Goal: Task Accomplishment & Management: Complete application form

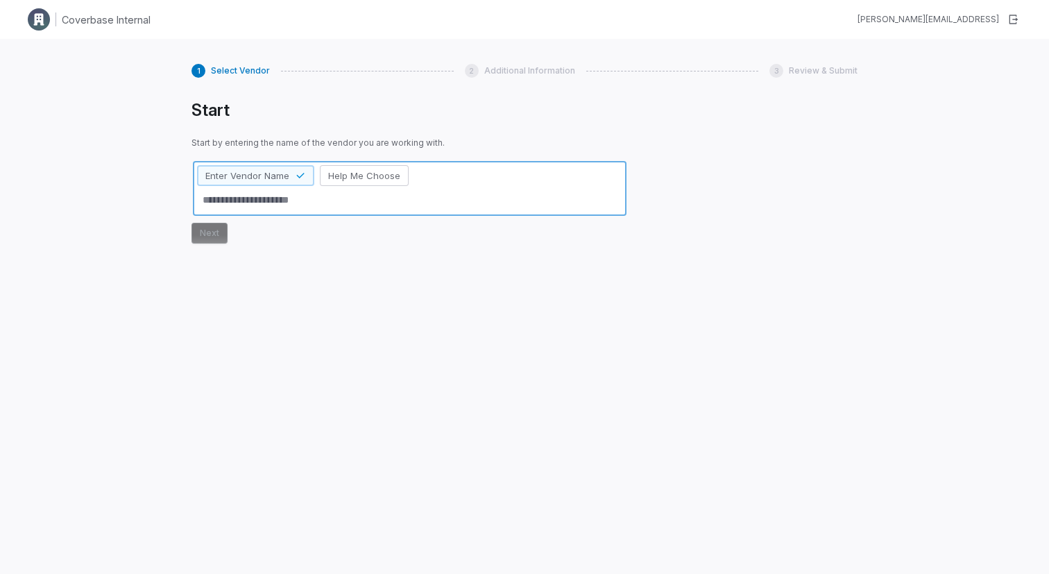
type textarea "*"
type textarea "***"
type textarea "*"
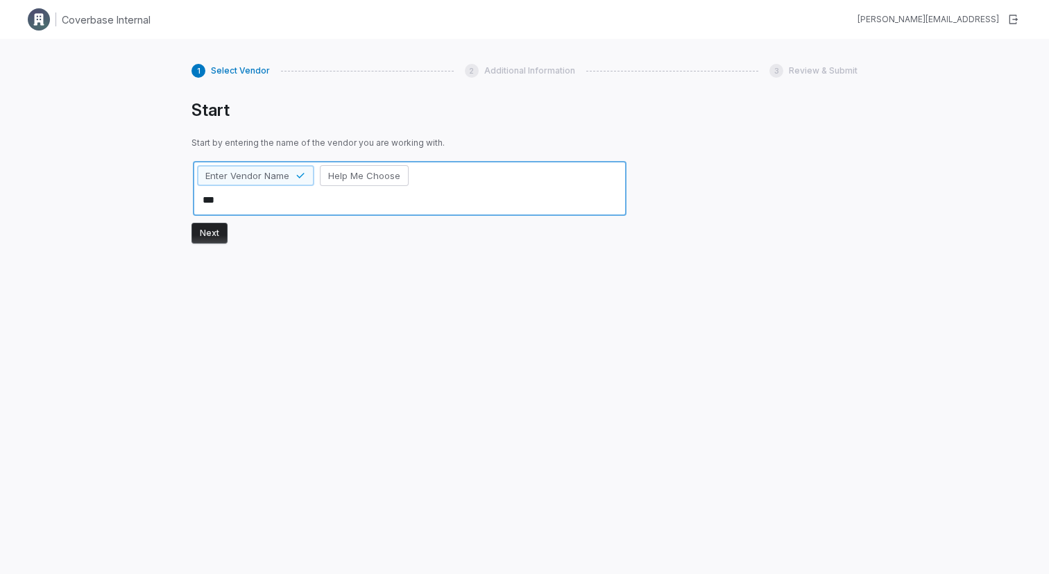
type textarea "****"
type textarea "*"
type textarea "***"
type textarea "*"
type textarea "****"
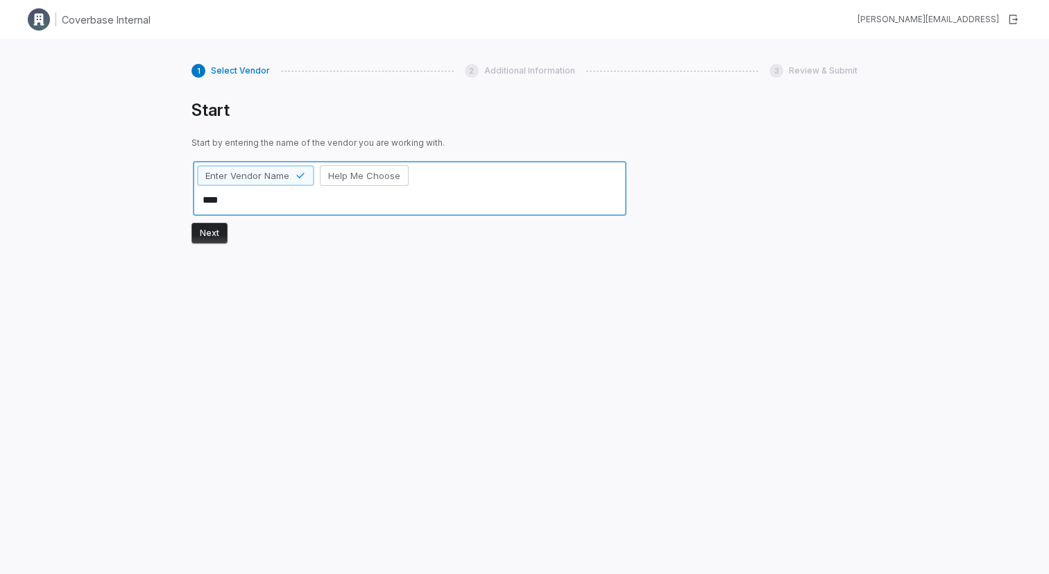
type textarea "*"
type textarea "*****"
type textarea "*"
type textarea "******"
type textarea "*"
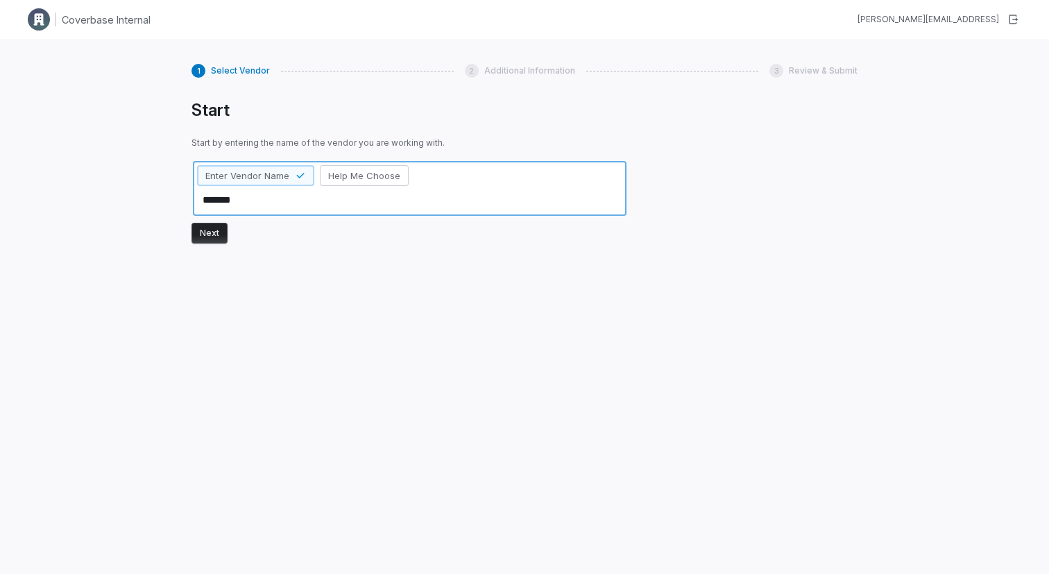
type textarea "*******"
click at [216, 228] on button "Next" at bounding box center [210, 233] width 36 height 21
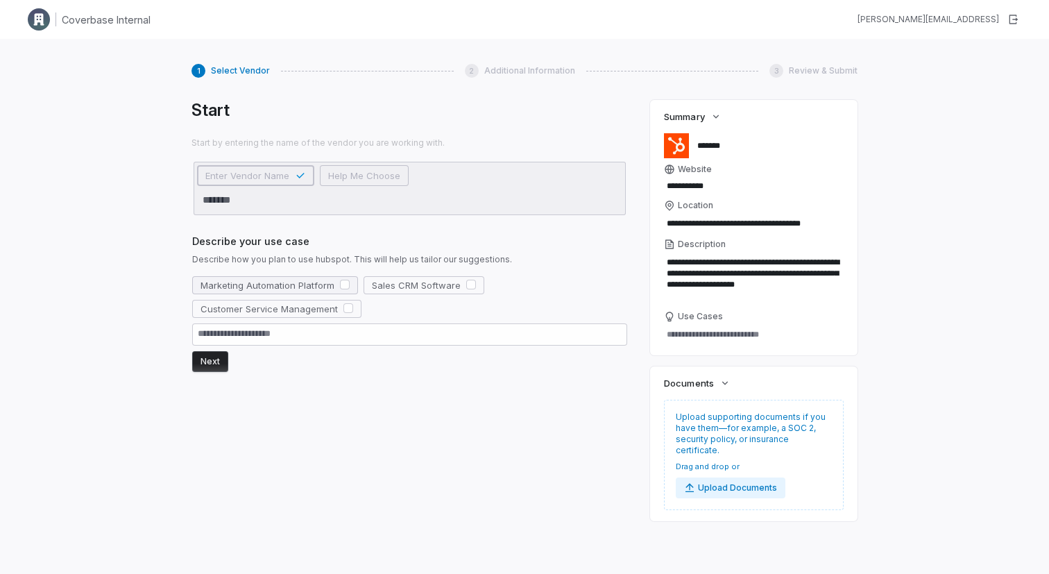
click at [341, 283] on button "button" at bounding box center [345, 285] width 10 height 10
click at [201, 358] on button "Next" at bounding box center [210, 361] width 36 height 21
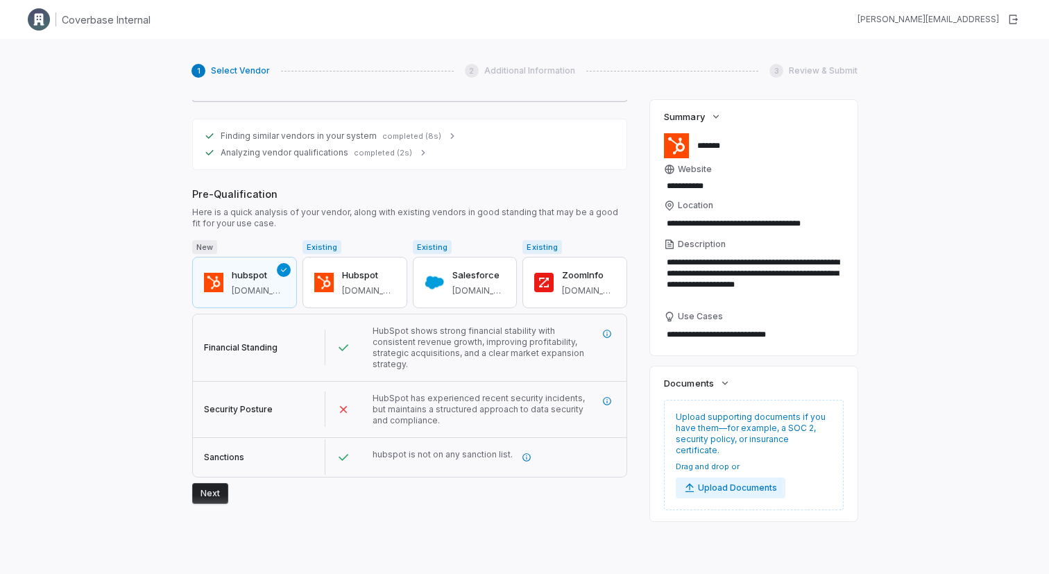
scroll to position [251, 0]
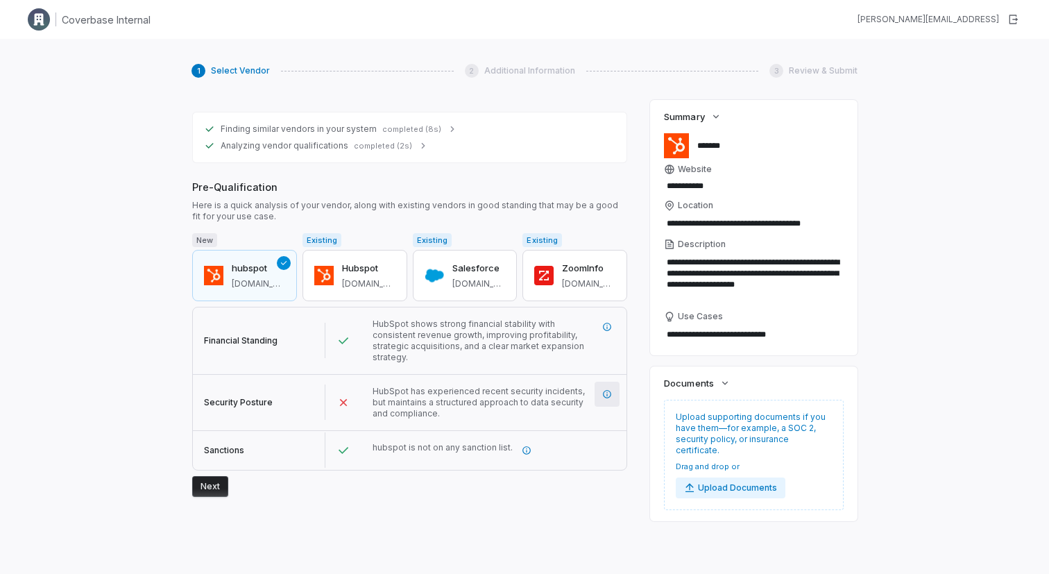
click at [608, 389] on icon "More information" at bounding box center [607, 394] width 10 height 10
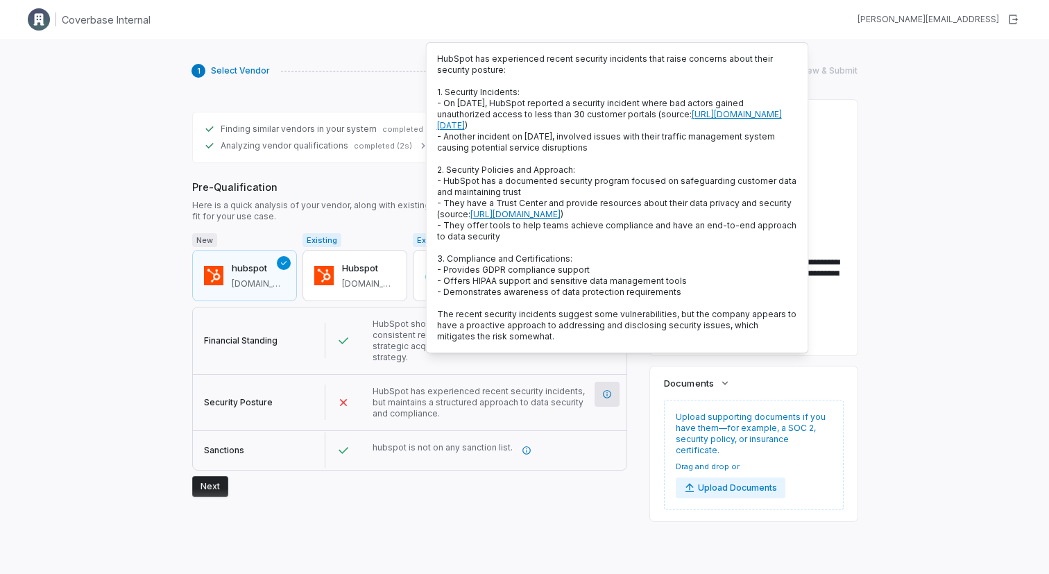
click at [134, 226] on div "**********" at bounding box center [524, 326] width 1049 height 574
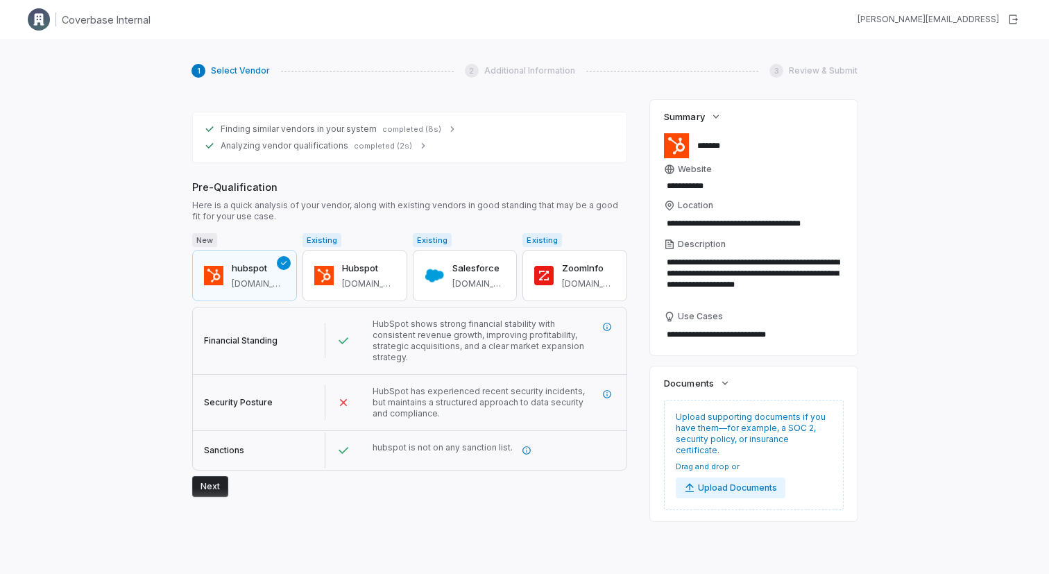
click at [214, 476] on button "Next" at bounding box center [210, 486] width 36 height 21
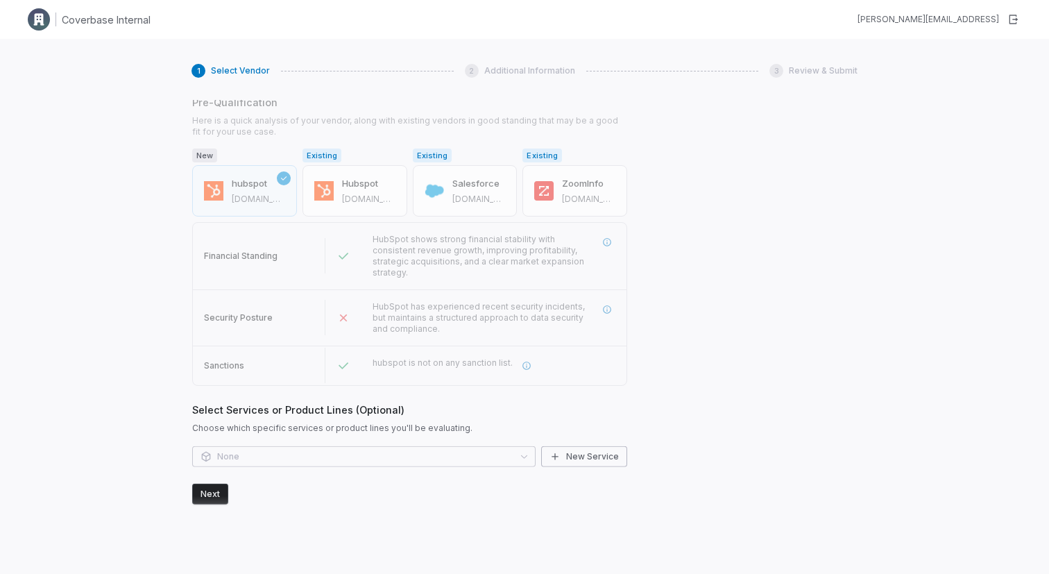
scroll to position [341, 0]
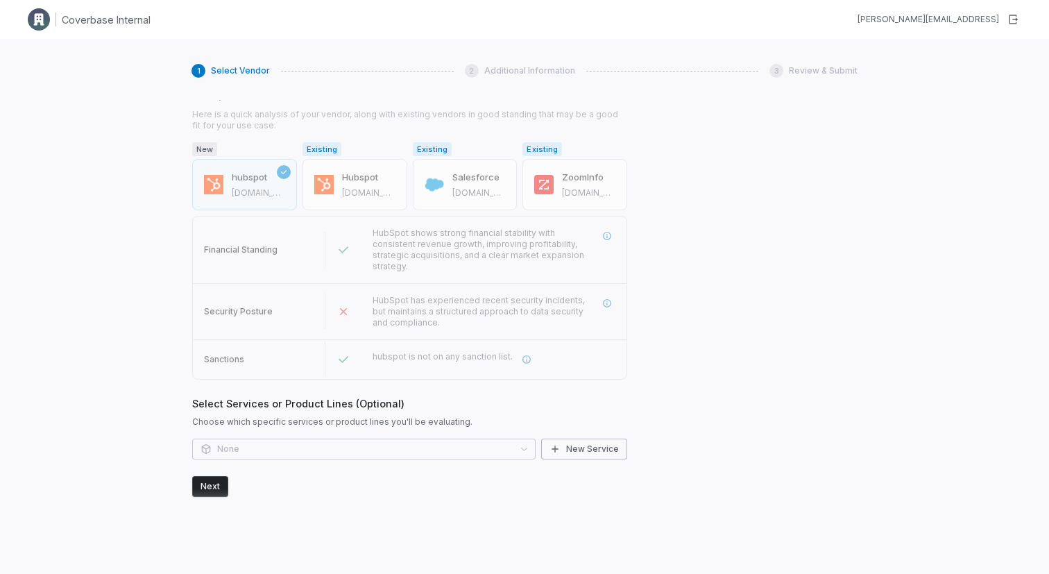
type textarea "*"
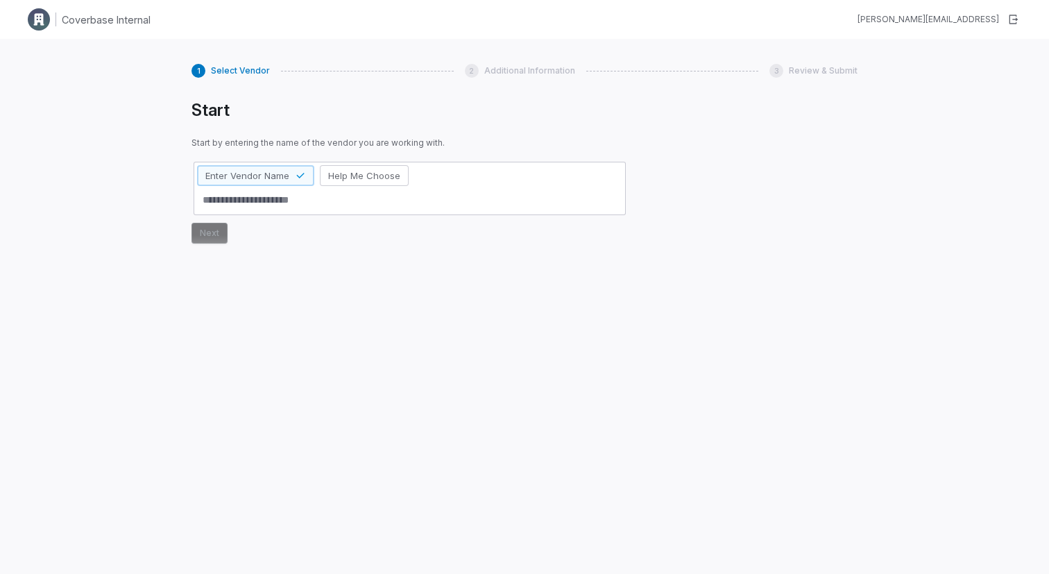
type textarea "*"
type textarea "**"
type textarea "*"
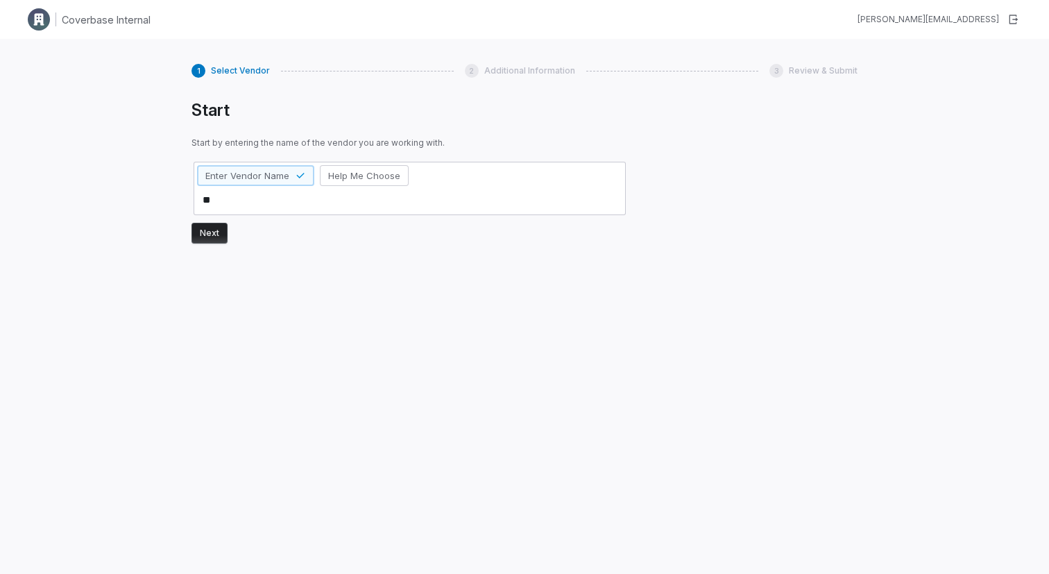
type textarea "***"
type textarea "*"
type textarea "****"
type textarea "*"
type textarea "*****"
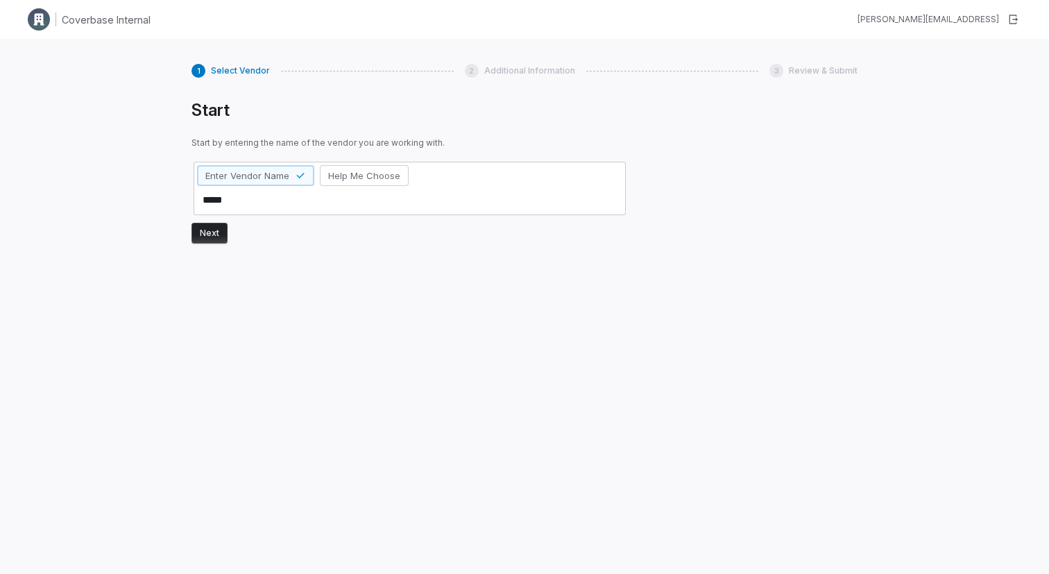
type textarea "*"
type textarea "******"
click at [210, 235] on button "Next" at bounding box center [210, 233] width 36 height 21
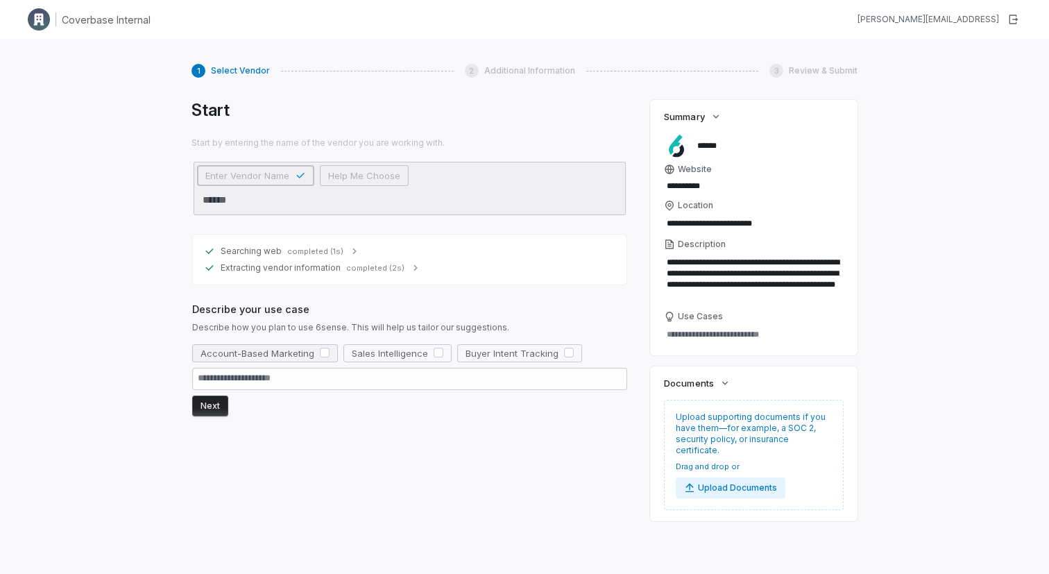
click at [320, 349] on button "button" at bounding box center [325, 353] width 10 height 10
click at [436, 350] on button "button" at bounding box center [439, 353] width 10 height 10
click at [564, 353] on button "button" at bounding box center [569, 353] width 10 height 10
click at [212, 408] on button "Next" at bounding box center [210, 406] width 36 height 21
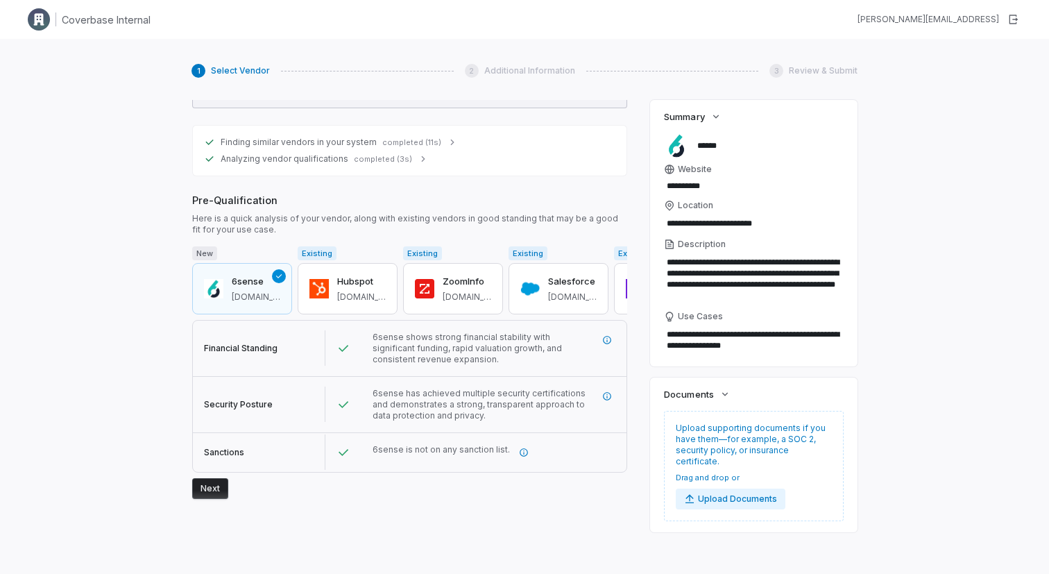
scroll to position [294, 0]
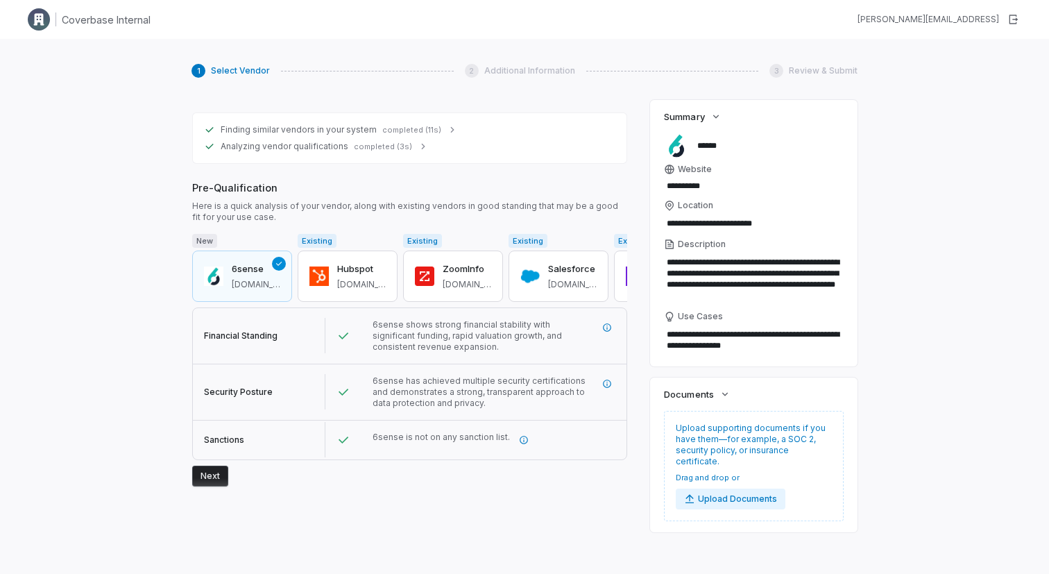
click at [217, 477] on button "Next" at bounding box center [210, 476] width 36 height 21
type textarea "*"
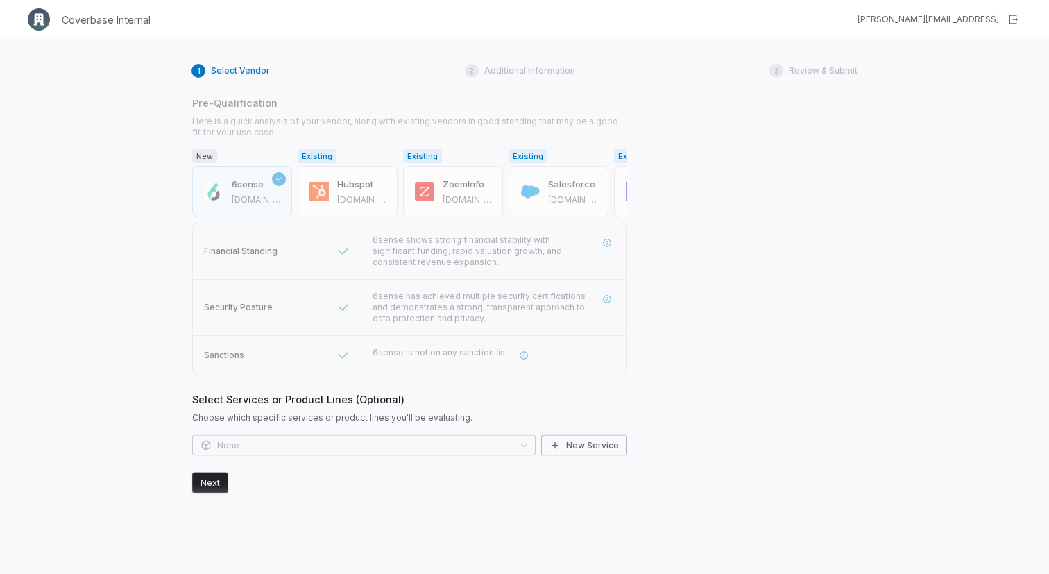
scroll to position [385, 0]
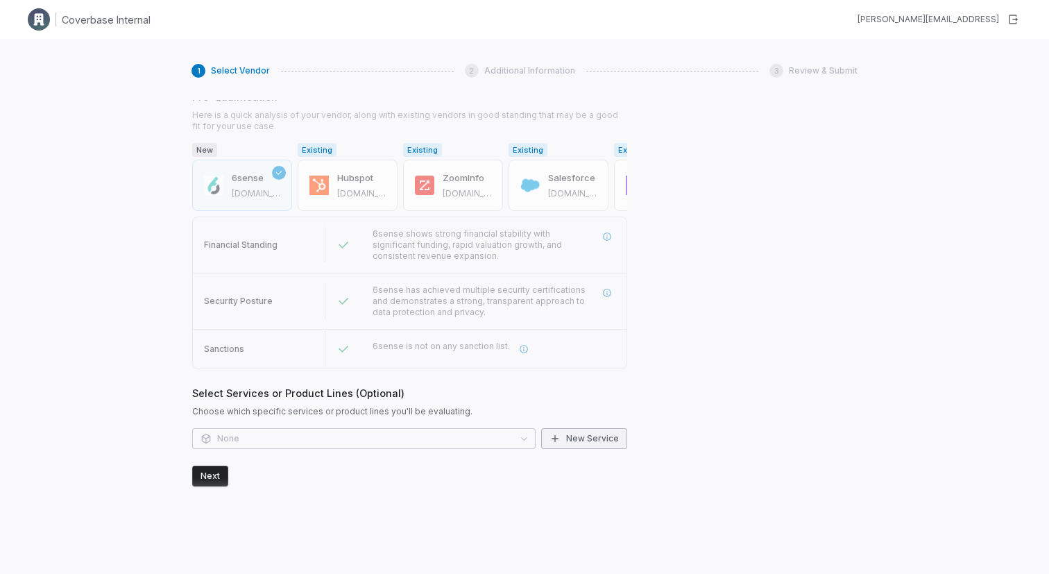
click at [573, 441] on button "New Service" at bounding box center [584, 438] width 86 height 21
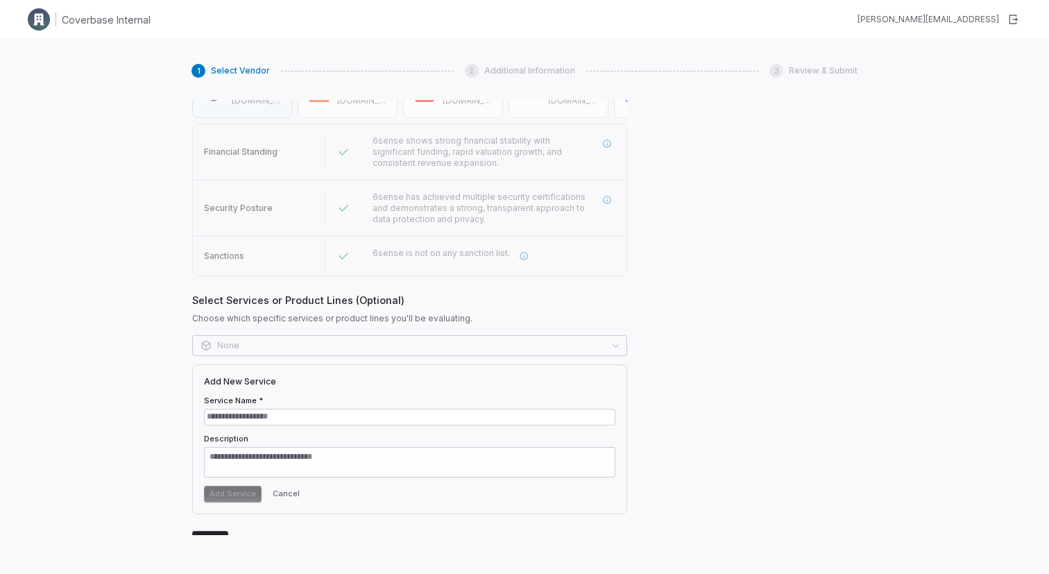
scroll to position [508, 0]
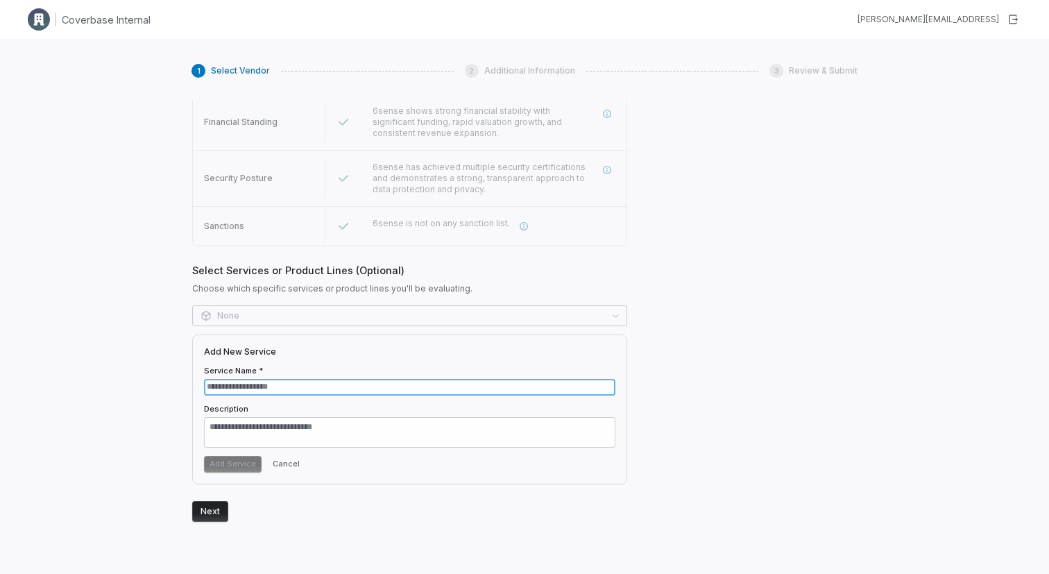
click at [237, 387] on input "Service Name *" at bounding box center [410, 387] width 412 height 17
type input "***"
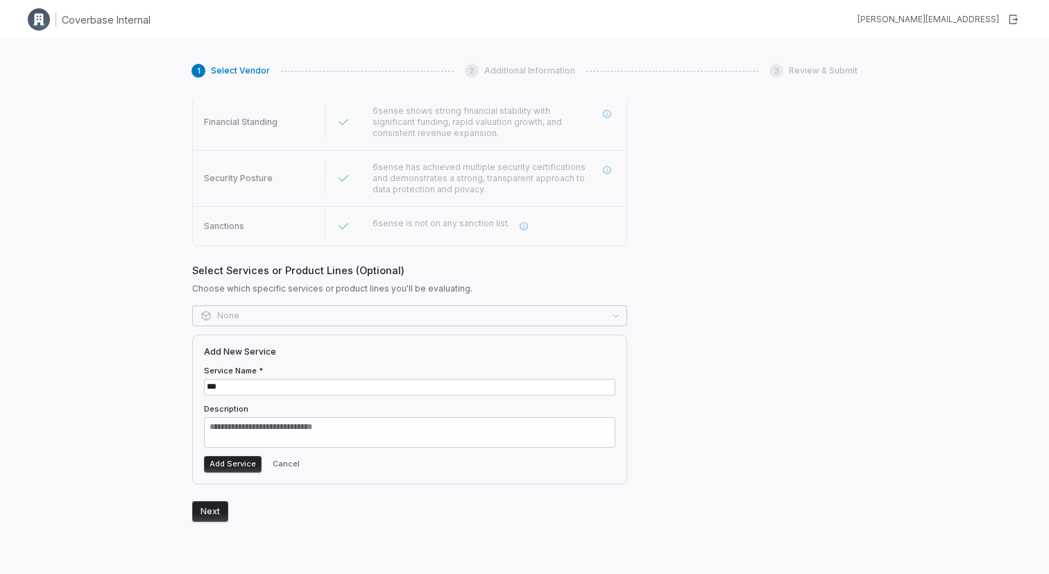
click at [237, 460] on button "Add Service" at bounding box center [233, 464] width 58 height 17
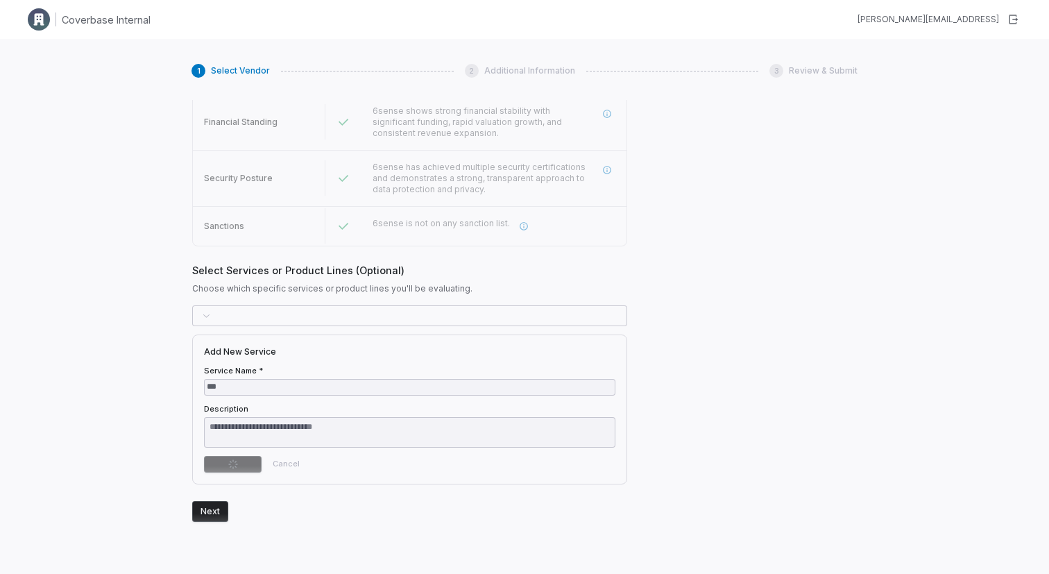
scroll to position [385, 0]
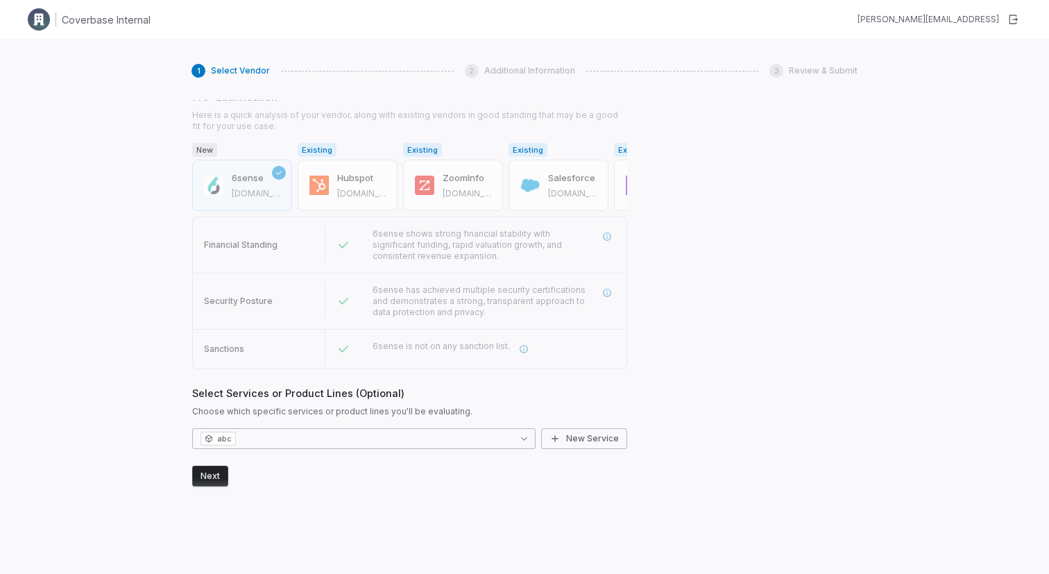
click at [218, 475] on button "Next" at bounding box center [210, 476] width 36 height 21
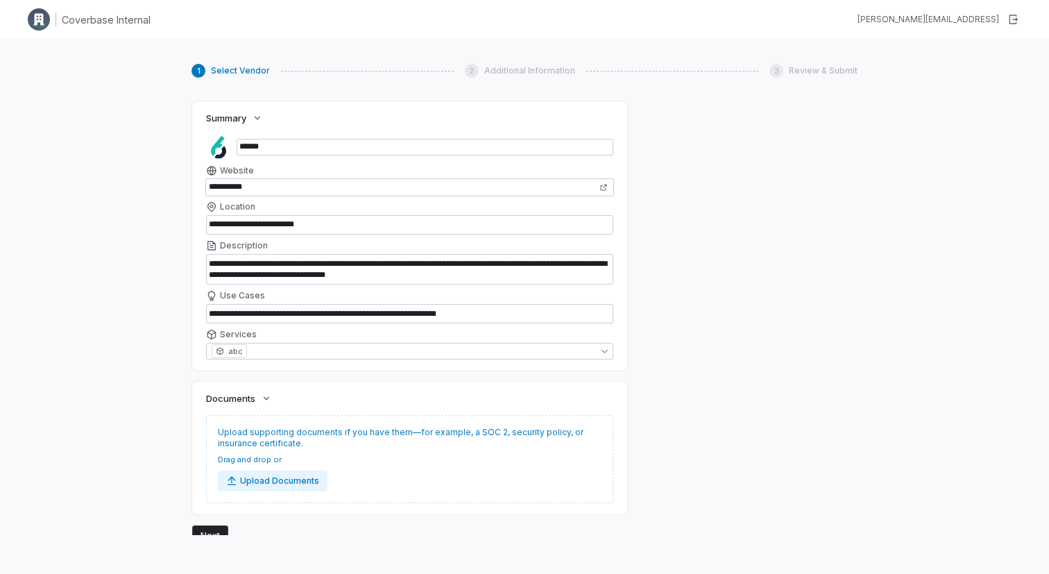
scroll to position [874, 0]
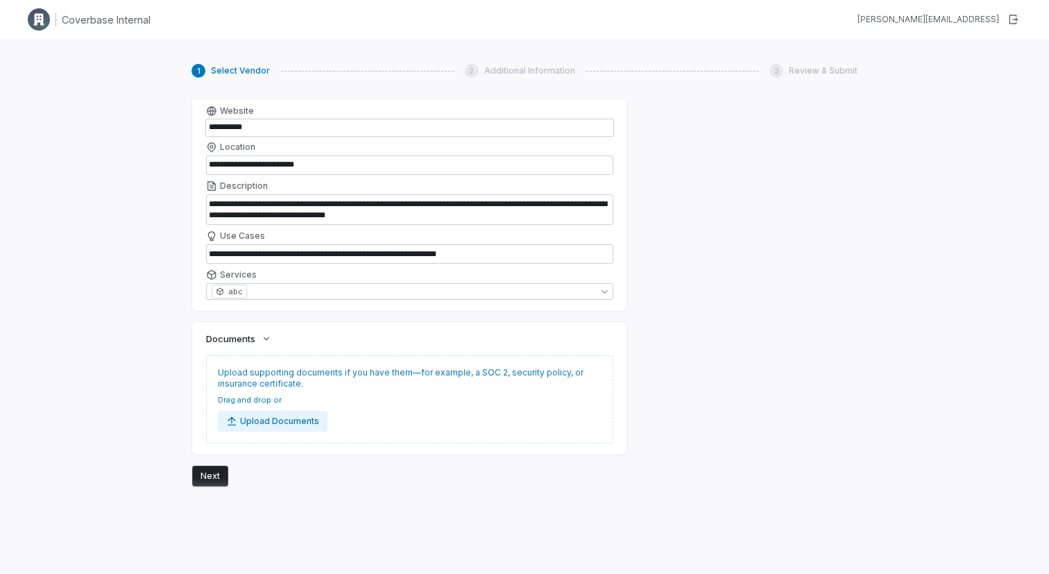
click at [207, 473] on button "Next" at bounding box center [210, 476] width 36 height 21
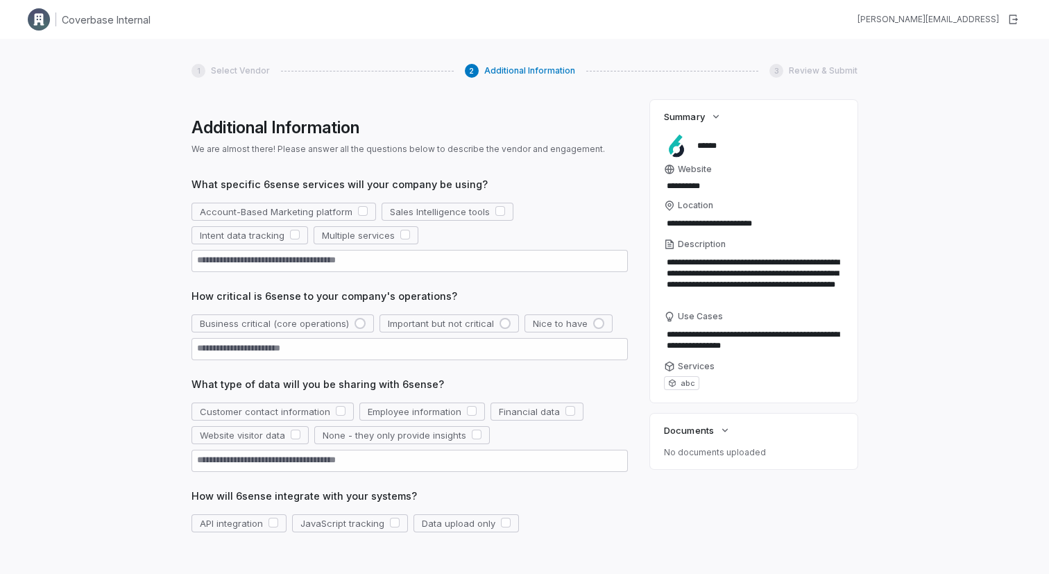
scroll to position [28, 0]
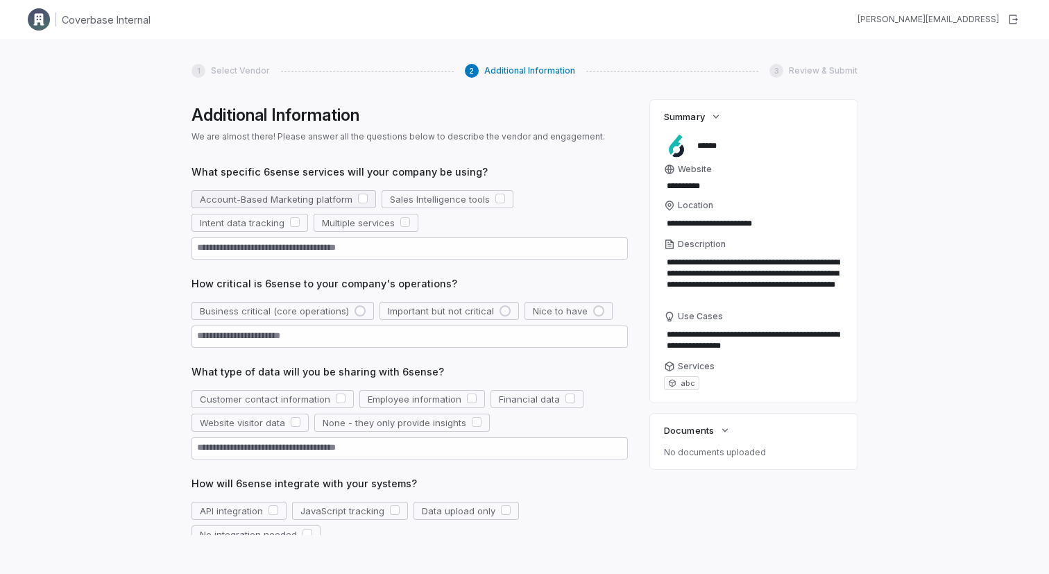
click at [364, 196] on button "button" at bounding box center [363, 199] width 10 height 10
click at [361, 312] on div "button" at bounding box center [360, 310] width 11 height 11
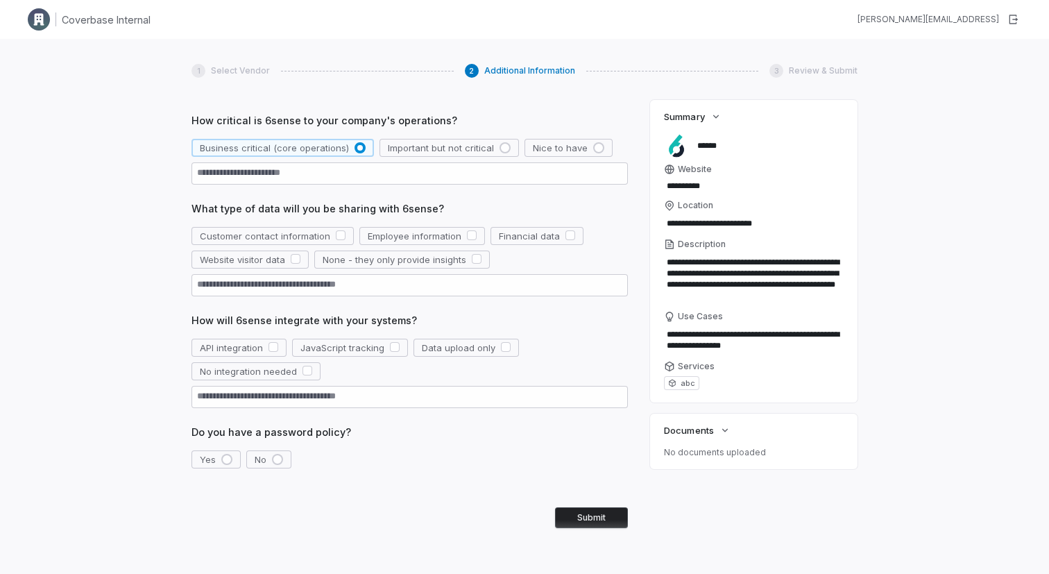
scroll to position [196, 0]
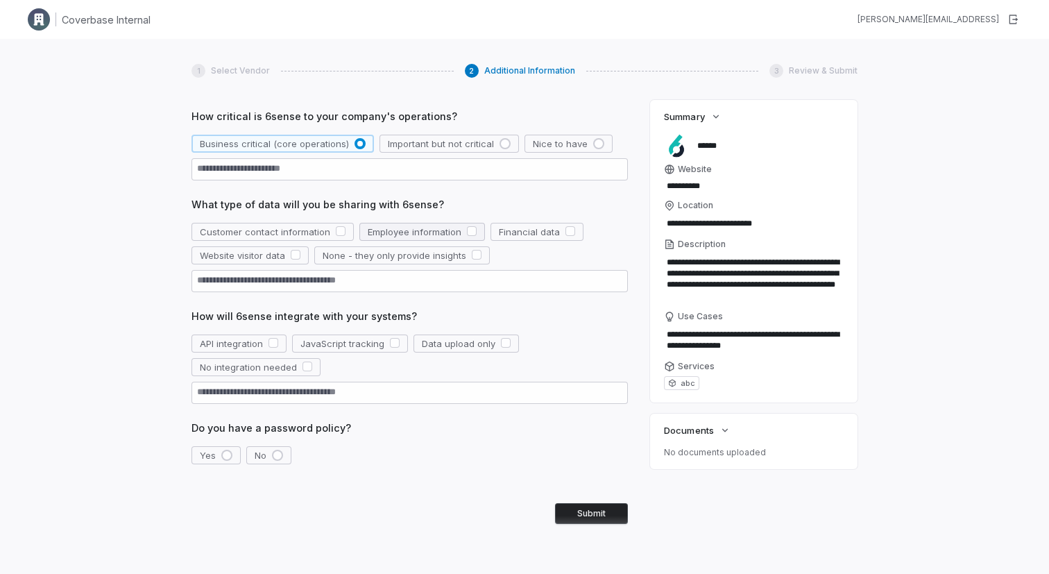
click at [467, 235] on div "button" at bounding box center [472, 232] width 10 height 12
click at [278, 342] on button "API integration" at bounding box center [239, 344] width 95 height 18
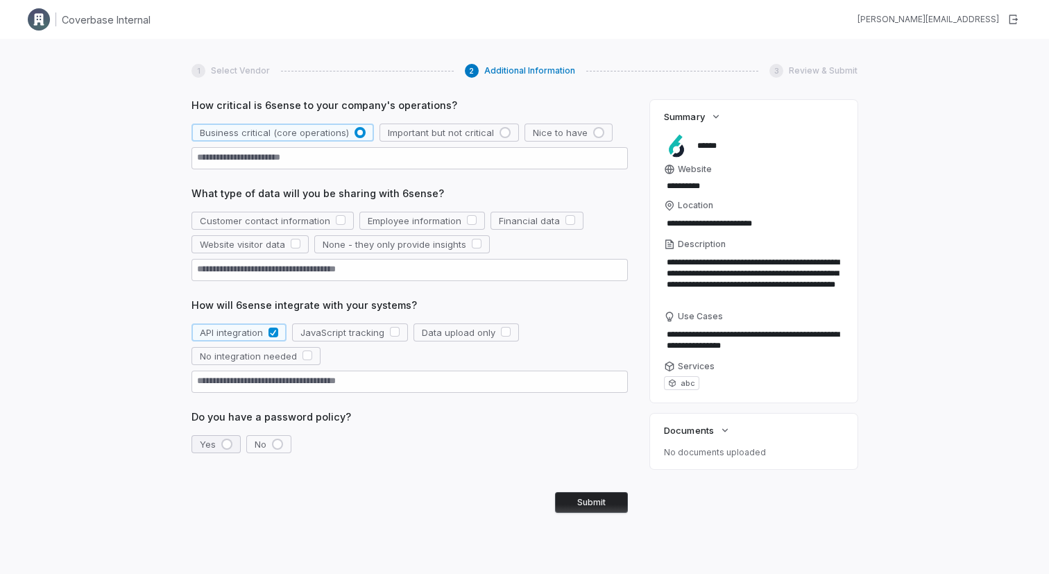
click at [224, 445] on div "button" at bounding box center [226, 444] width 11 height 11
click at [592, 500] on button "Submit" at bounding box center [591, 502] width 73 height 21
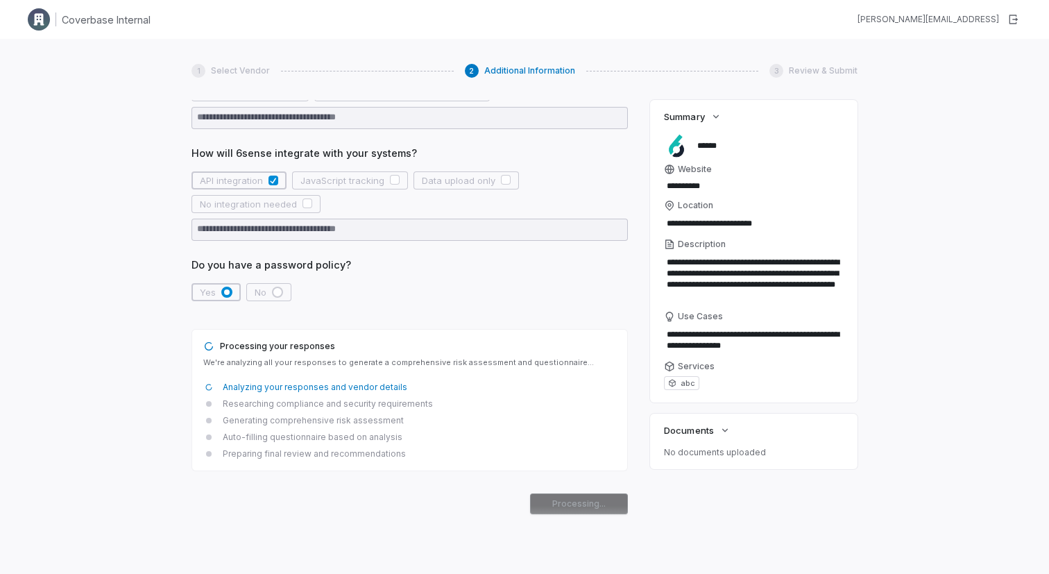
scroll to position [359, 0]
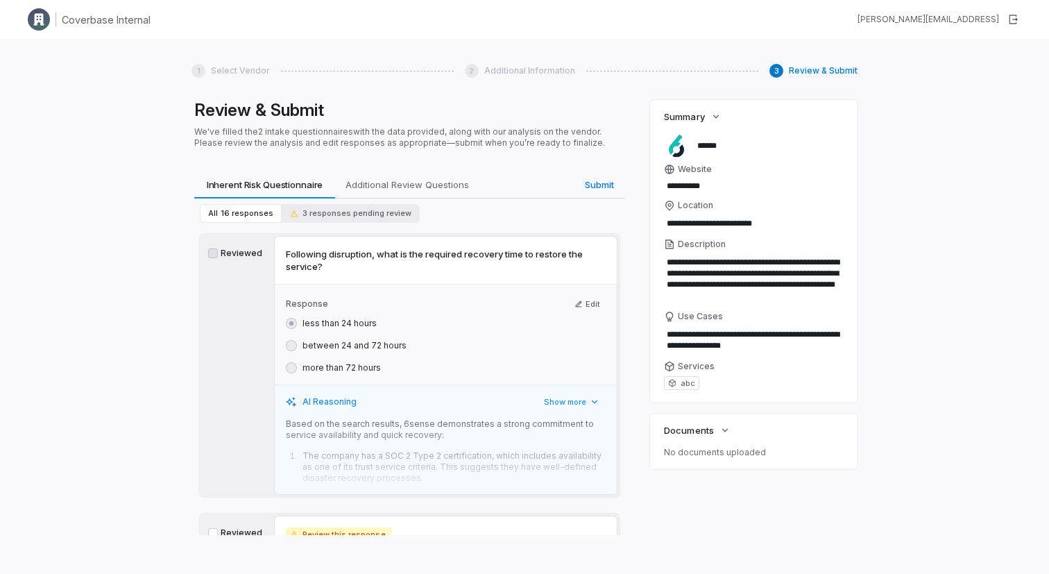
type textarea "*"
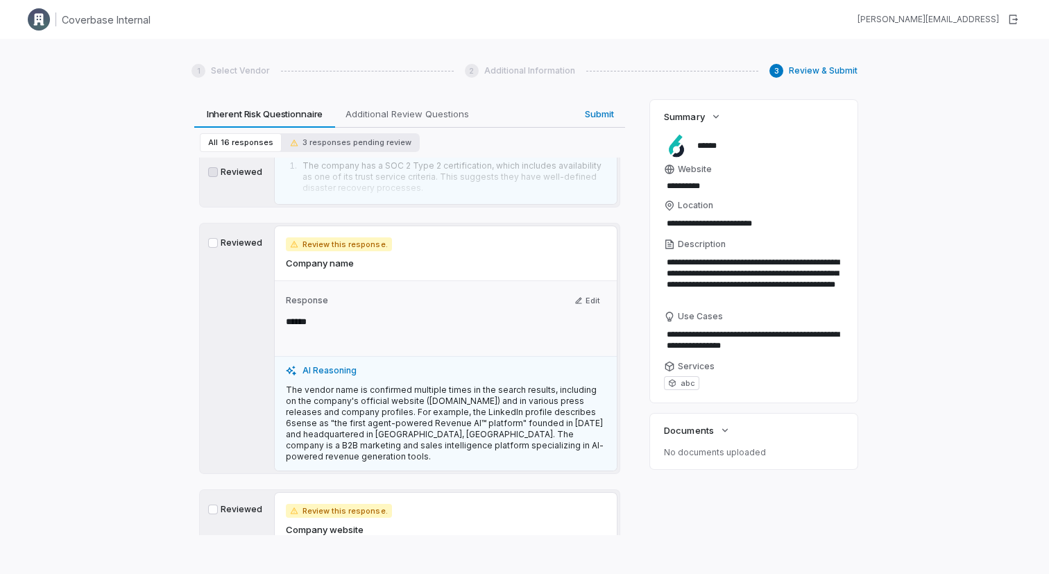
scroll to position [296, 0]
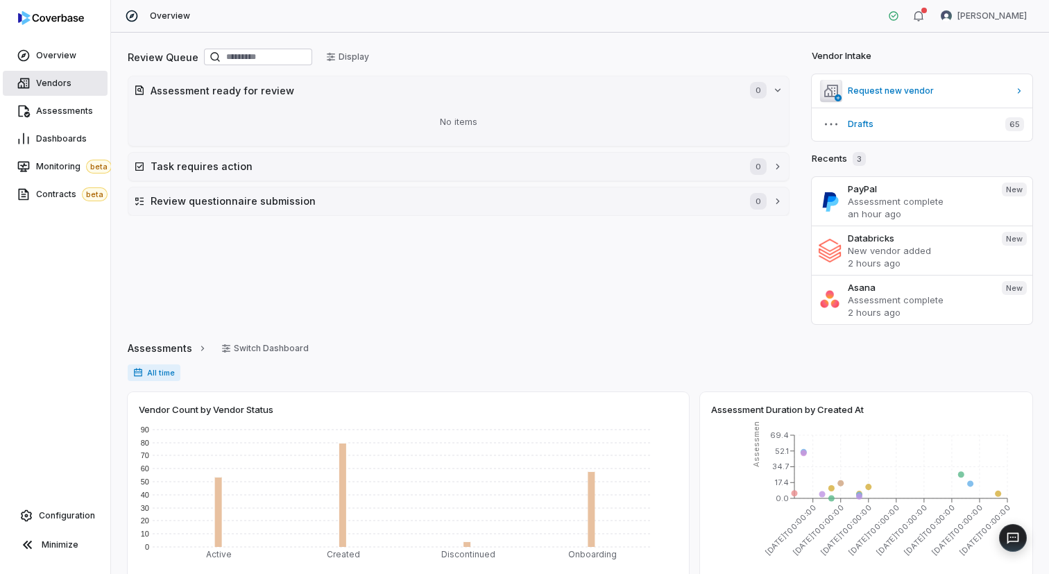
click at [60, 82] on span "Vendors" at bounding box center [53, 83] width 35 height 11
click at [55, 85] on span "Vendors" at bounding box center [53, 83] width 35 height 11
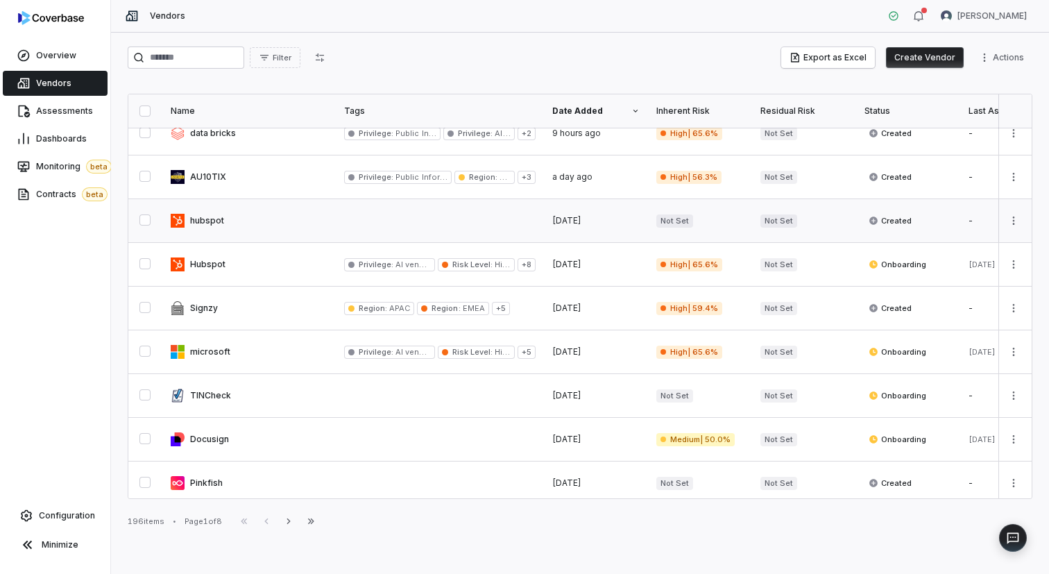
scroll to position [212, 0]
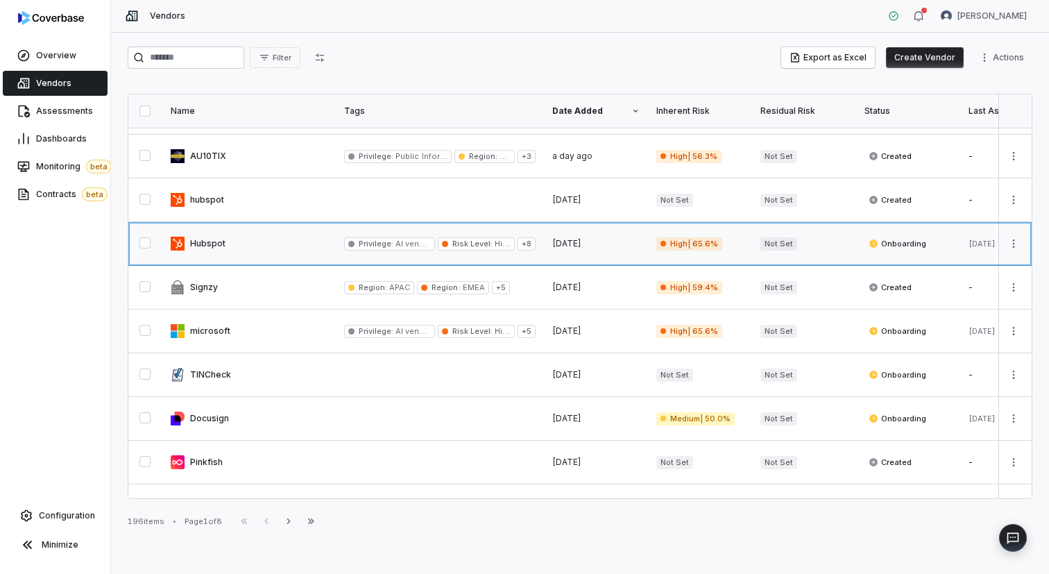
click at [252, 244] on link at bounding box center [249, 243] width 174 height 43
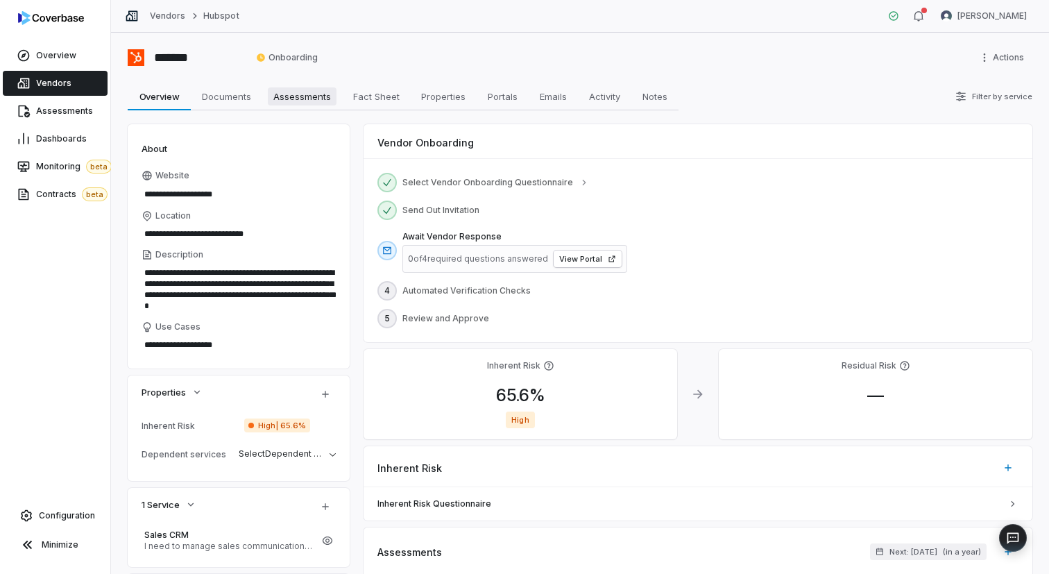
click at [309, 94] on span "Assessments" at bounding box center [302, 96] width 69 height 18
type textarea "*"
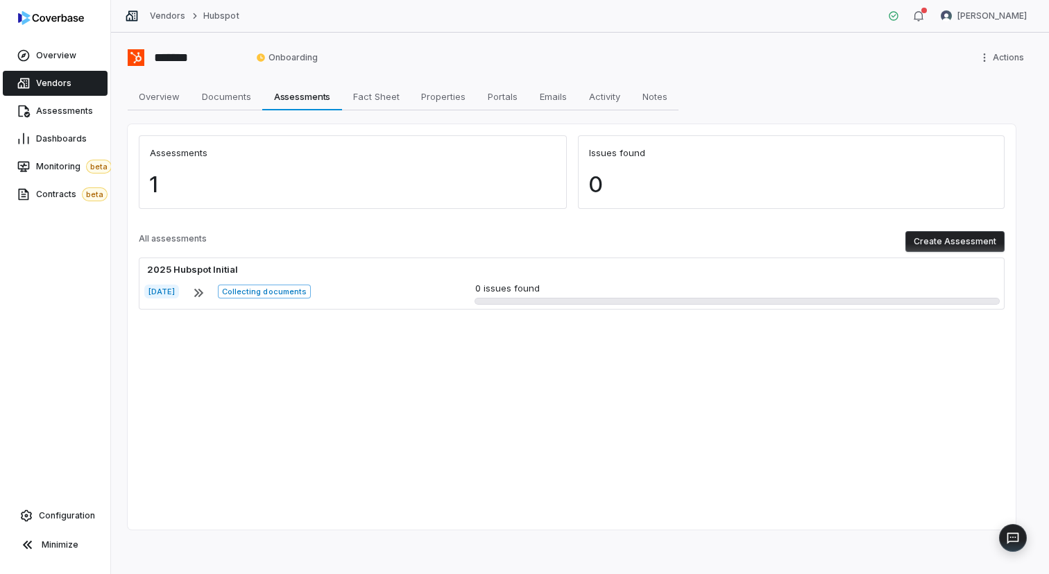
click at [933, 237] on button "Create Assessment" at bounding box center [955, 241] width 99 height 21
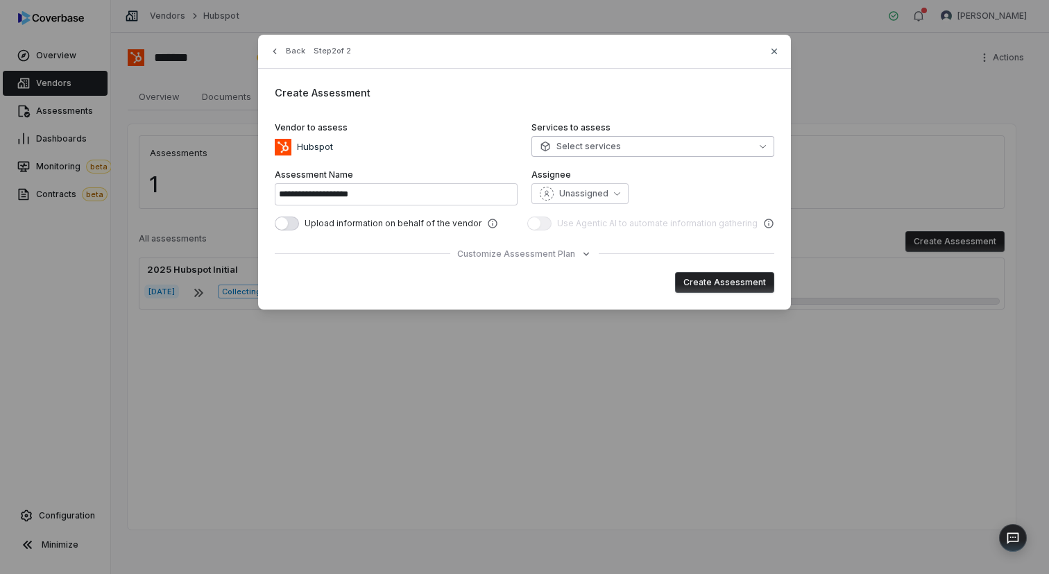
click at [605, 148] on span "Select services" at bounding box center [580, 146] width 81 height 11
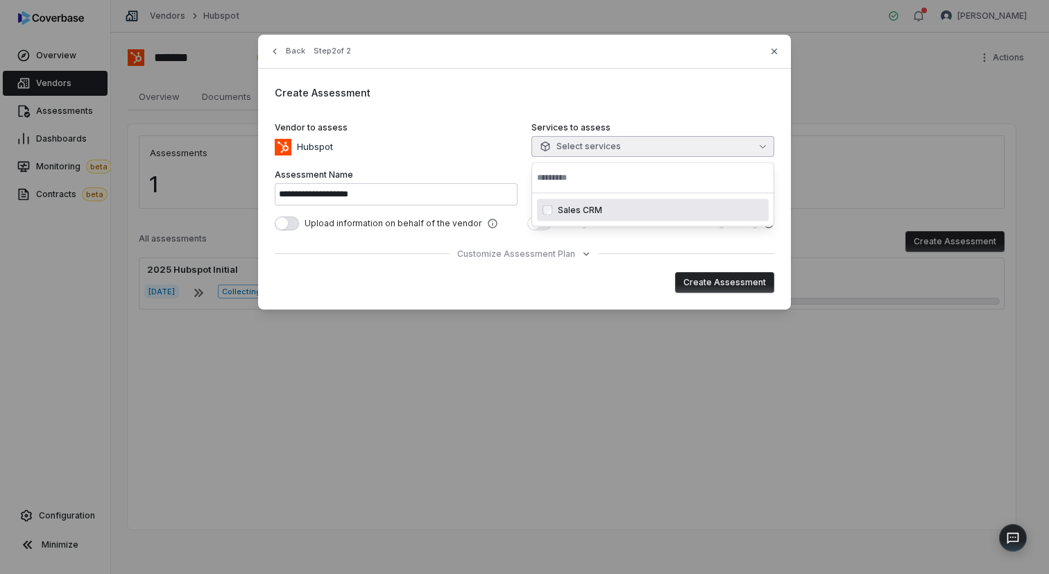
click at [581, 213] on span "Sales CRM" at bounding box center [580, 210] width 44 height 11
type input "**********"
click at [480, 129] on label "Vendor to assess" at bounding box center [396, 127] width 243 height 11
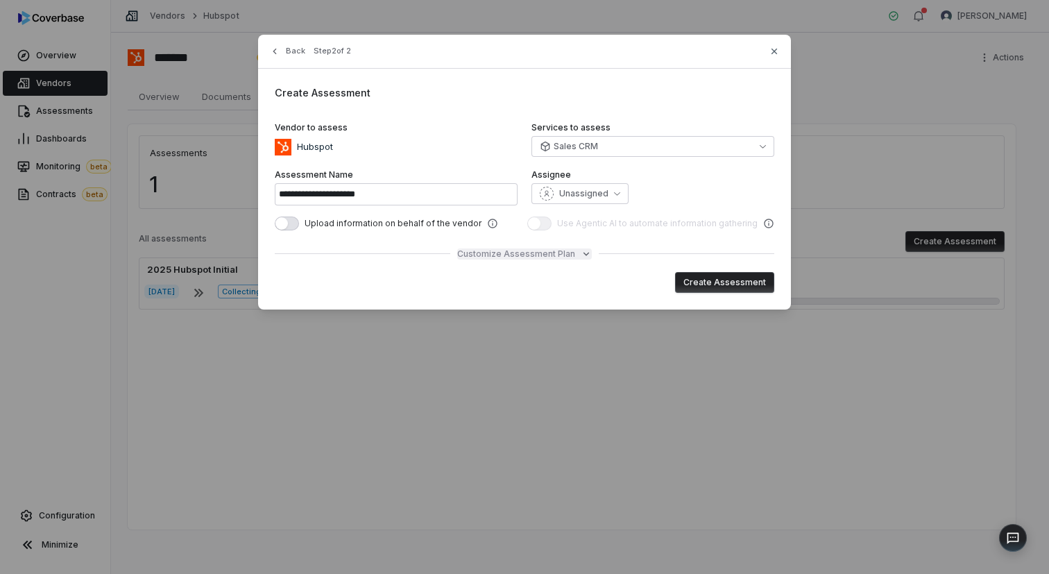
click at [522, 254] on span "Customize Assessment Plan" at bounding box center [516, 253] width 118 height 11
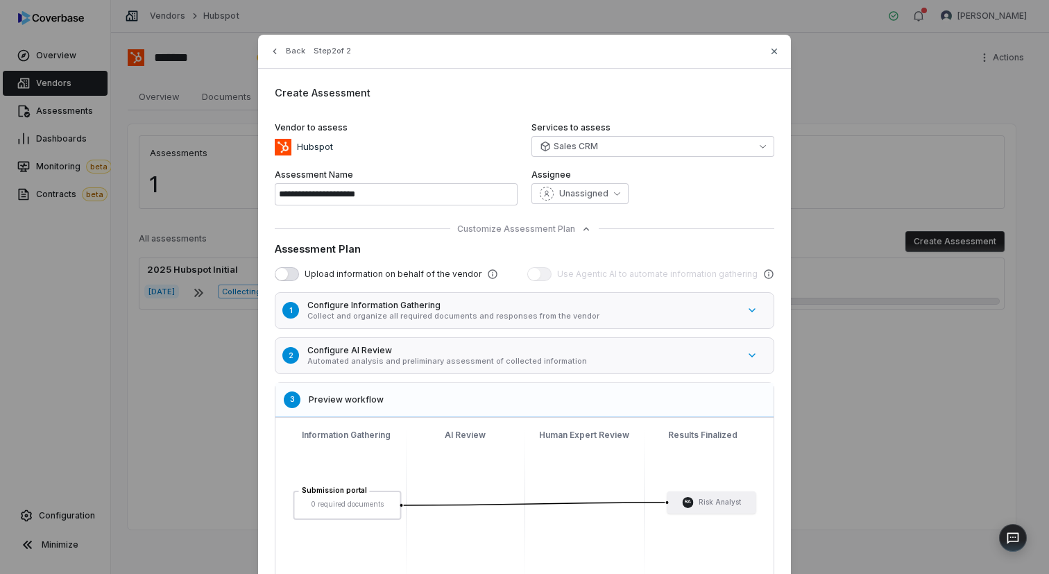
scroll to position [108, 0]
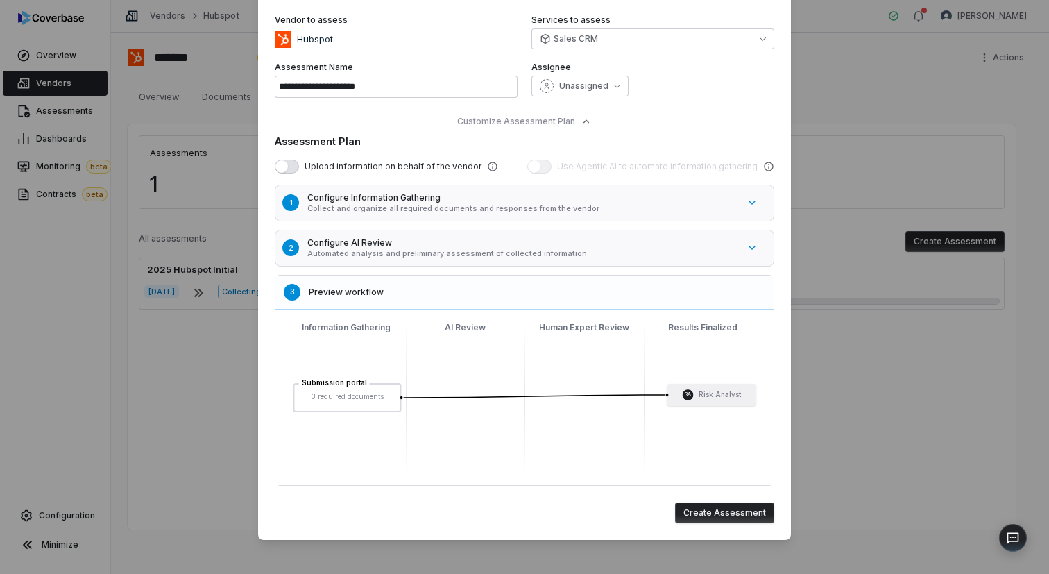
click at [373, 205] on p "Collect and organize all required documents and responses from the vendor" at bounding box center [522, 208] width 431 height 10
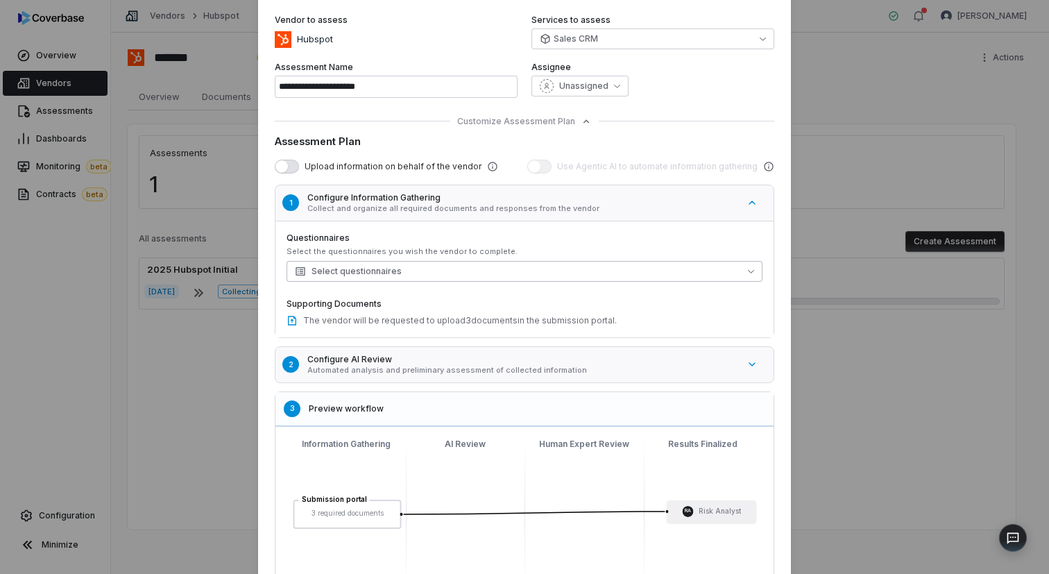
click at [359, 270] on span "Select questionnaires" at bounding box center [348, 271] width 107 height 11
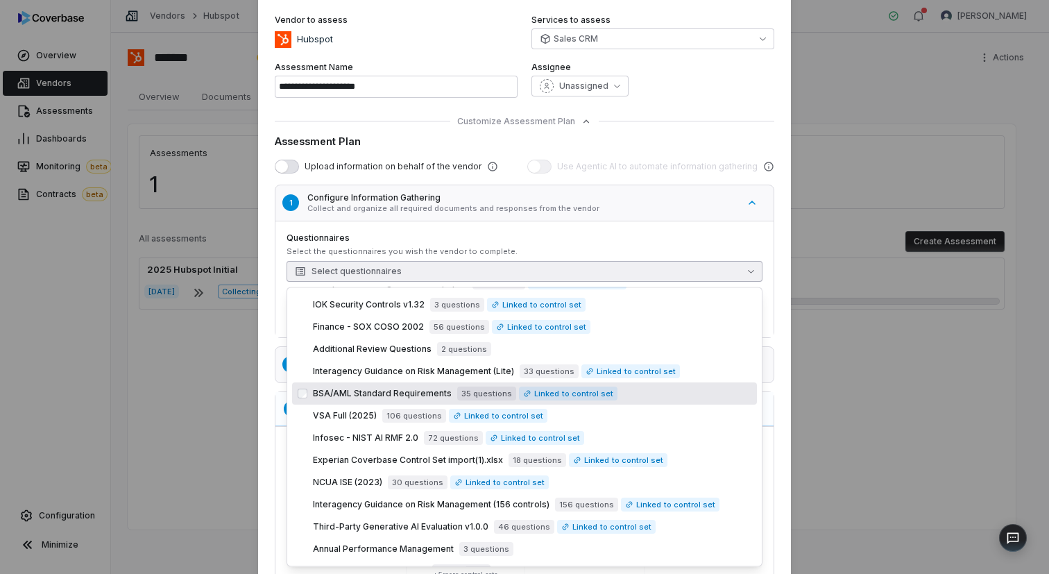
scroll to position [162, 0]
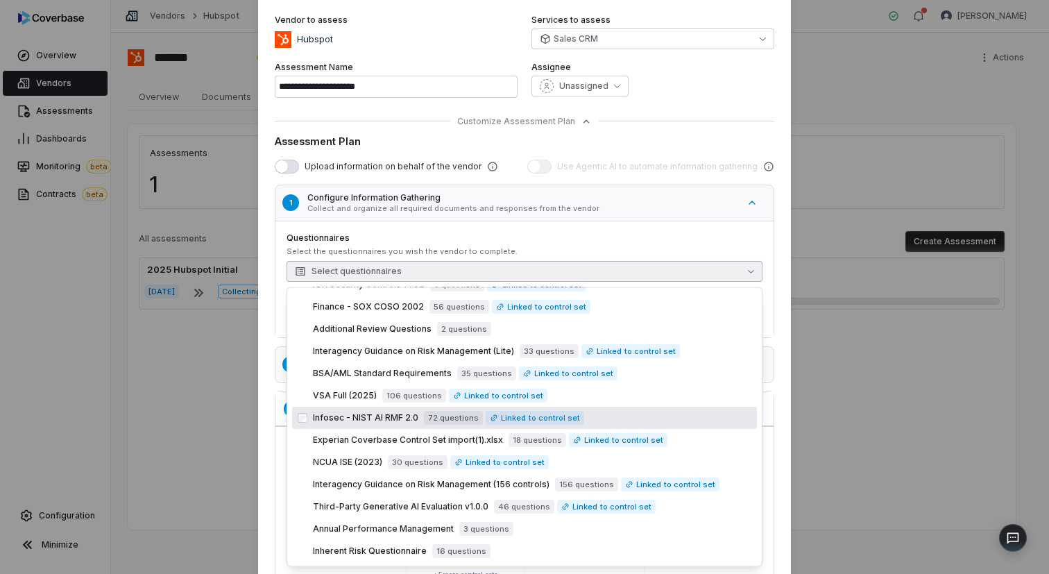
click at [350, 419] on span "Infosec - NIST AI RMF 2.0" at bounding box center [365, 417] width 105 height 11
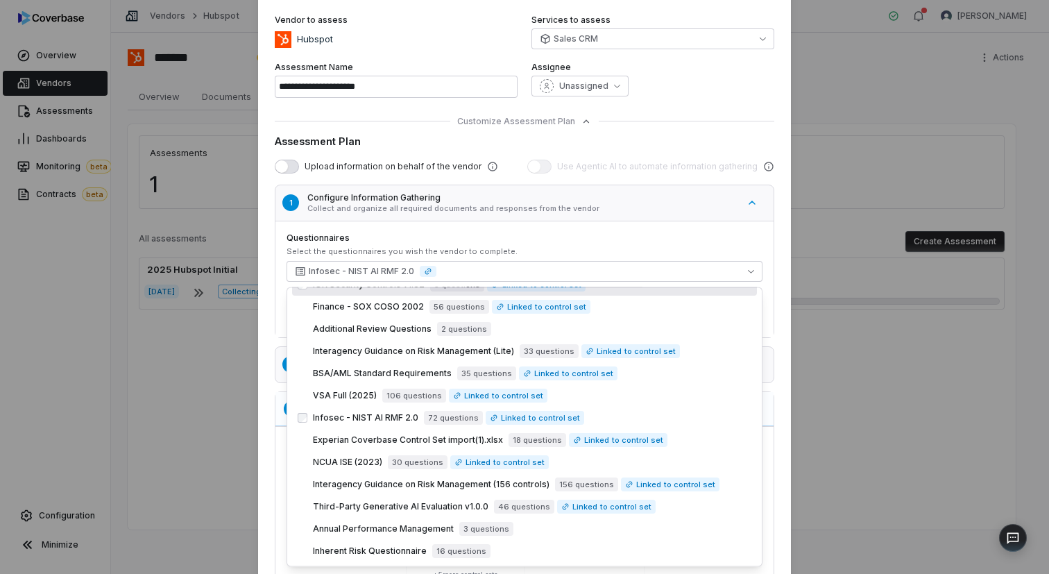
click at [663, 99] on div "**********" at bounding box center [524, 291] width 533 height 729
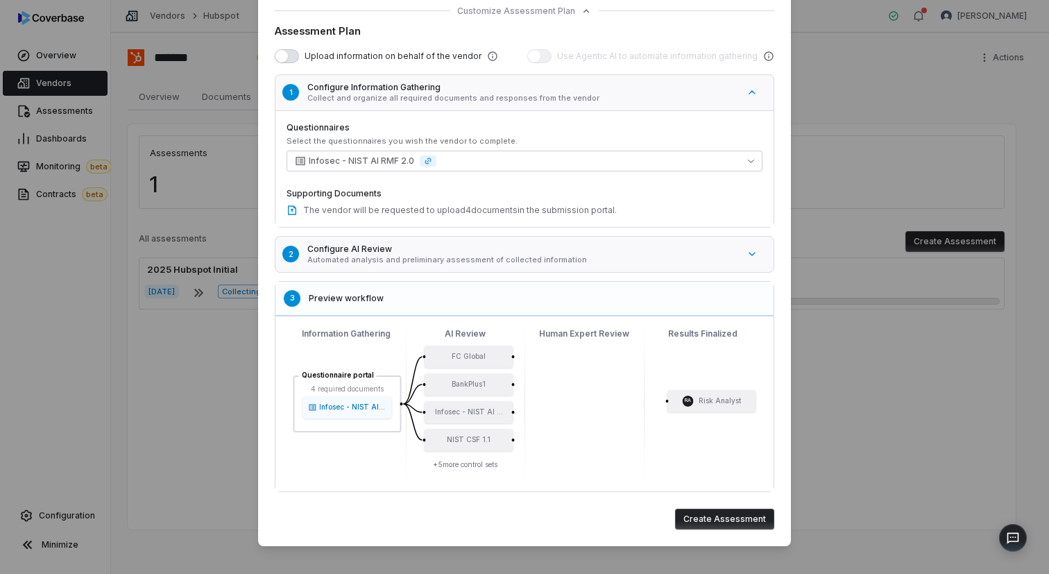
scroll to position [223, 0]
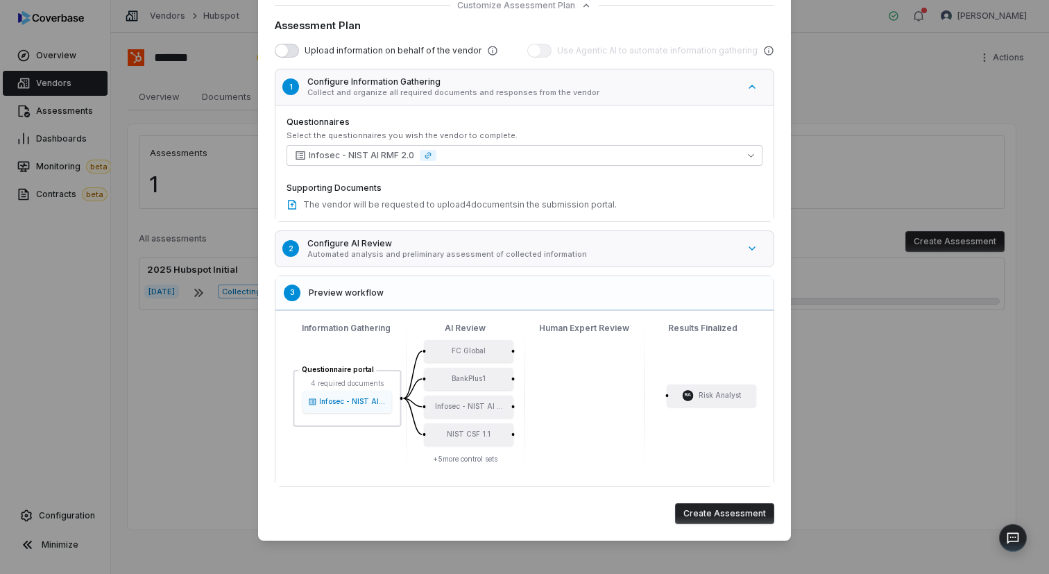
click at [722, 512] on button "Create Assessment" at bounding box center [724, 513] width 99 height 21
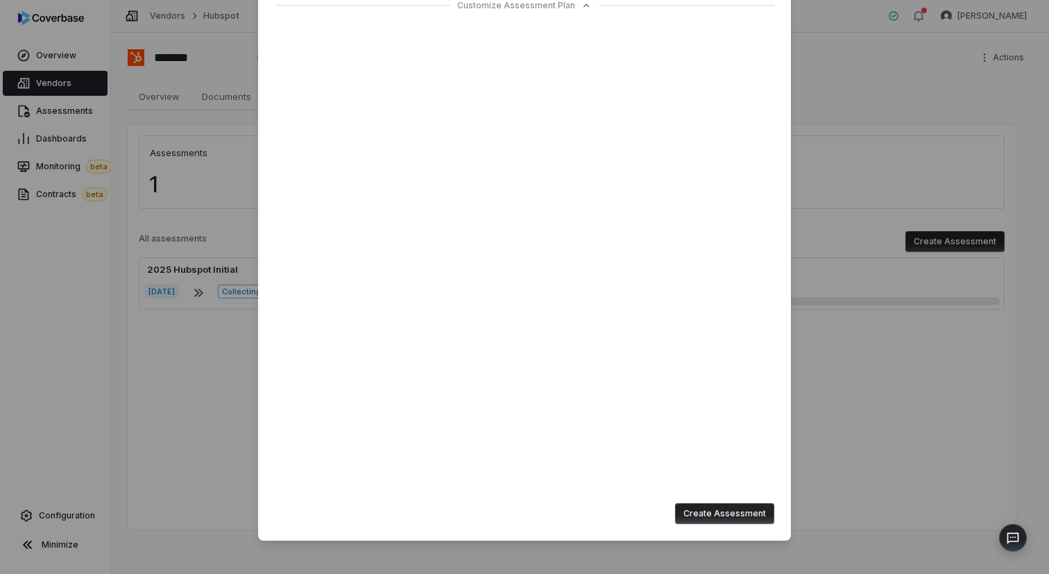
type input "**********"
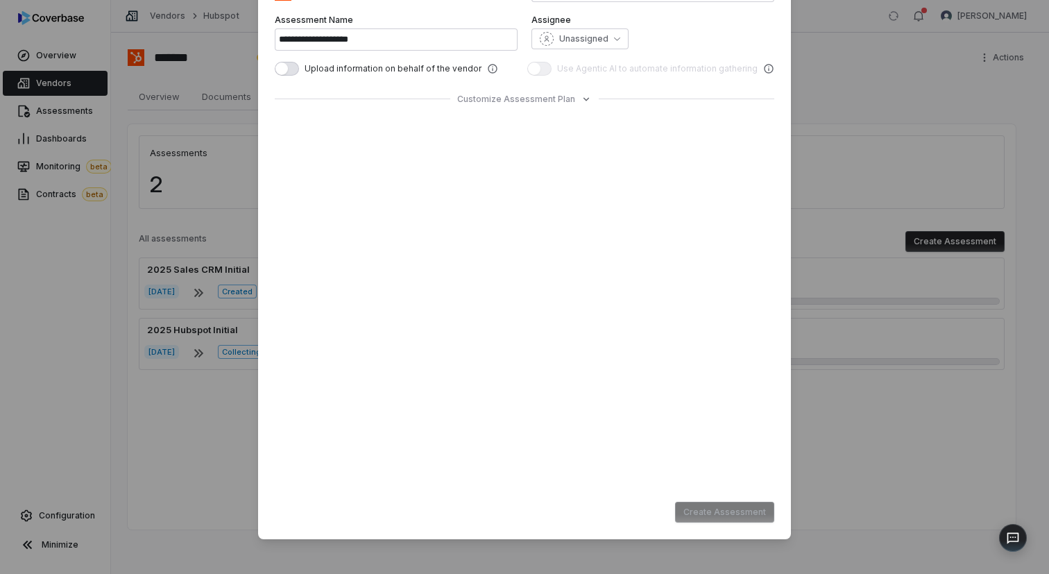
scroll to position [0, 0]
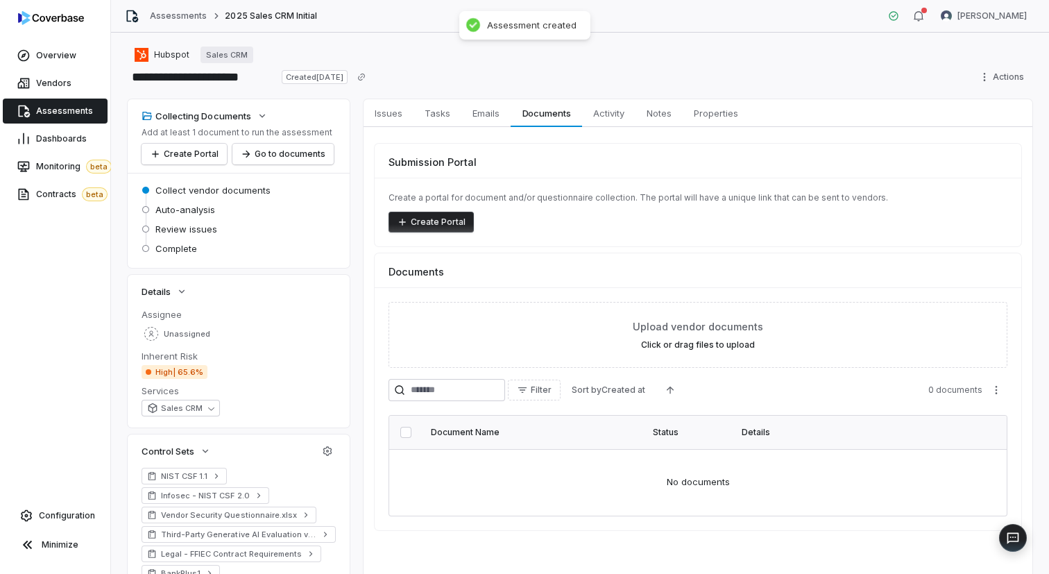
click at [418, 222] on button "Create Portal" at bounding box center [431, 222] width 85 height 21
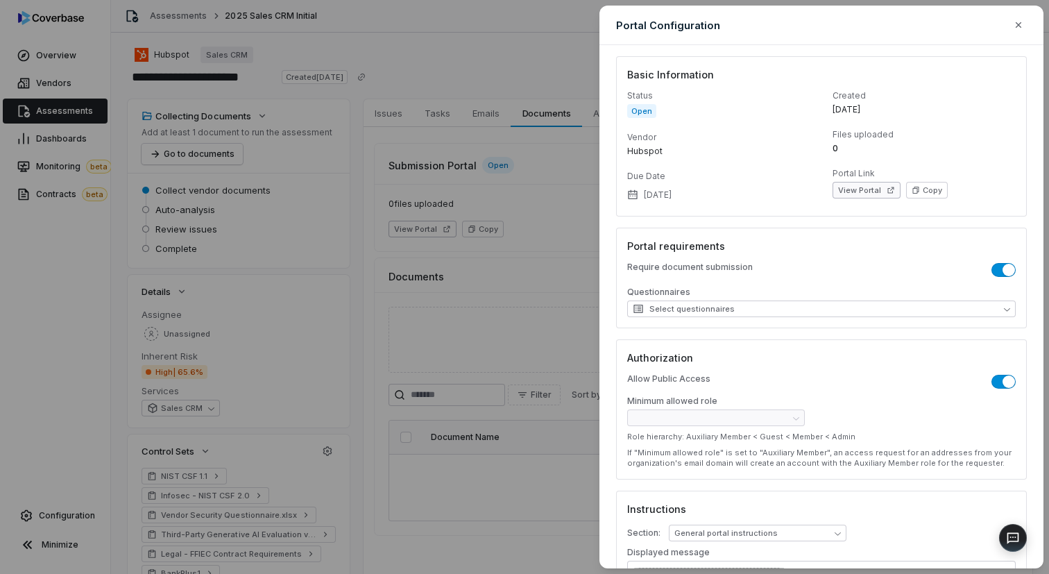
click at [875, 194] on button "View Portal" at bounding box center [867, 190] width 68 height 17
click at [1020, 23] on icon "button" at bounding box center [1018, 24] width 11 height 11
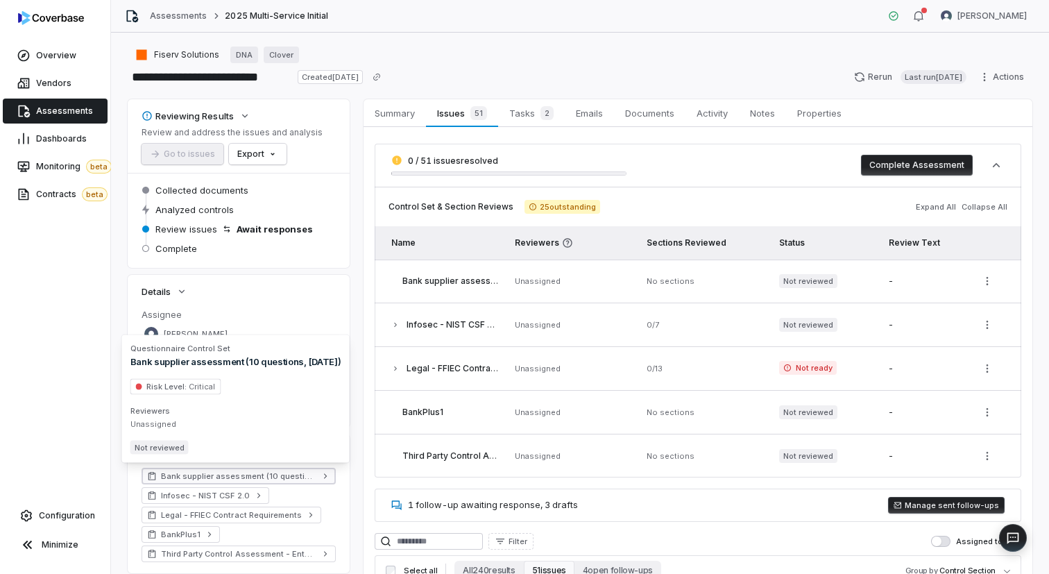
click at [217, 475] on span "Bank supplier assessment (10 questions, Sept 2024)" at bounding box center [238, 476] width 155 height 11
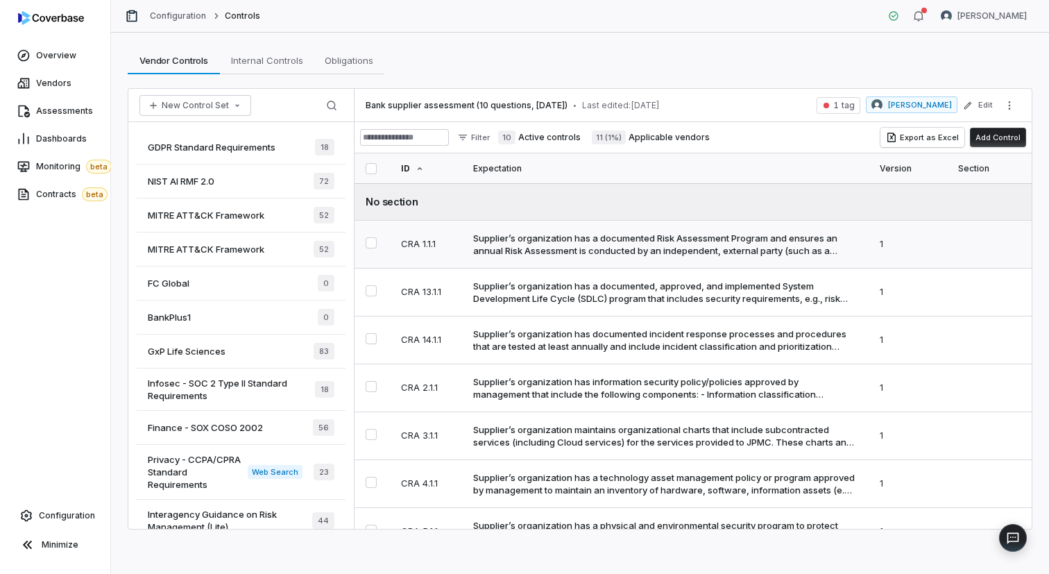
click at [575, 241] on div "Supplier’s organization has a documented Risk Assessment Program and ensures an…" at bounding box center [665, 244] width 384 height 25
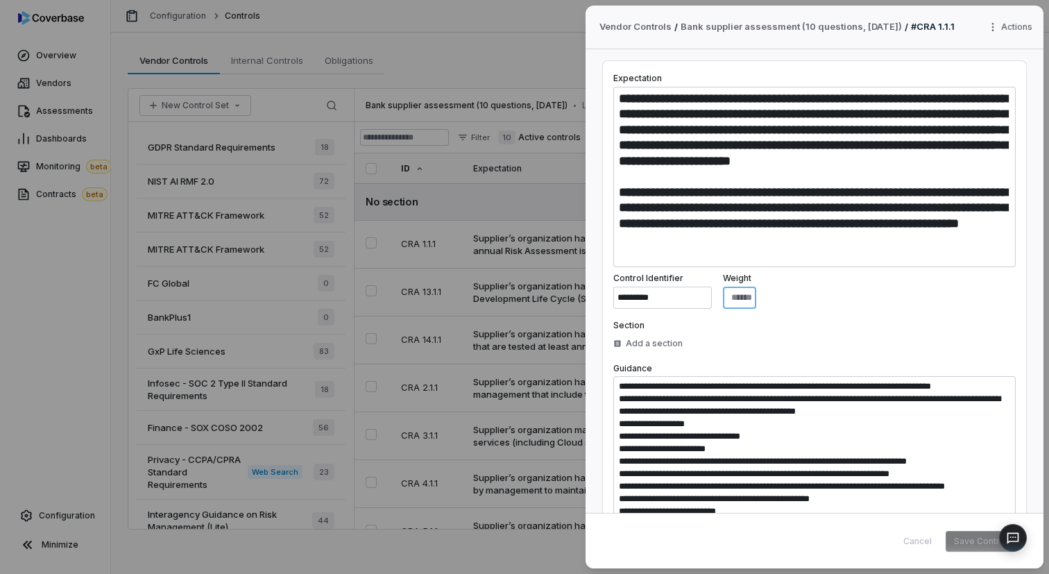
click at [756, 296] on input "*" at bounding box center [739, 298] width 33 height 22
type textarea "*"
click at [474, 33] on div "**********" at bounding box center [524, 287] width 1049 height 574
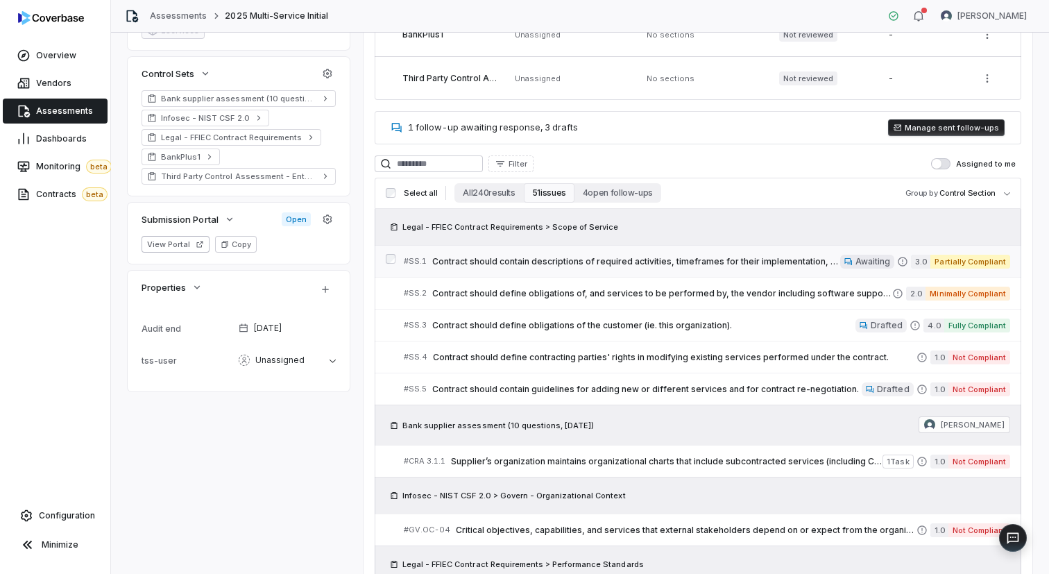
scroll to position [396, 0]
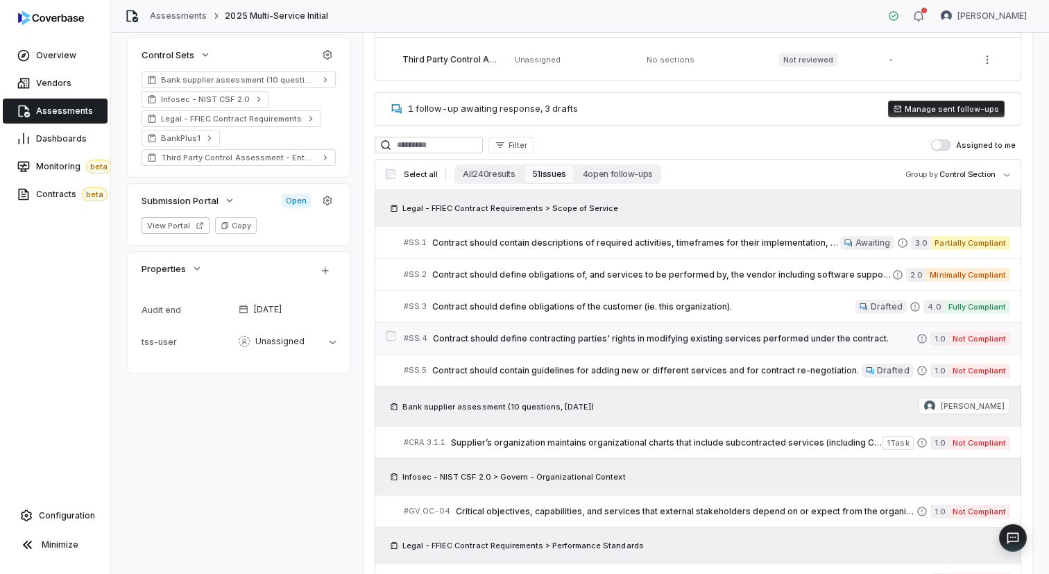
click at [584, 333] on span "Contract should define contracting parties' rights in modifying existing servic…" at bounding box center [675, 338] width 484 height 11
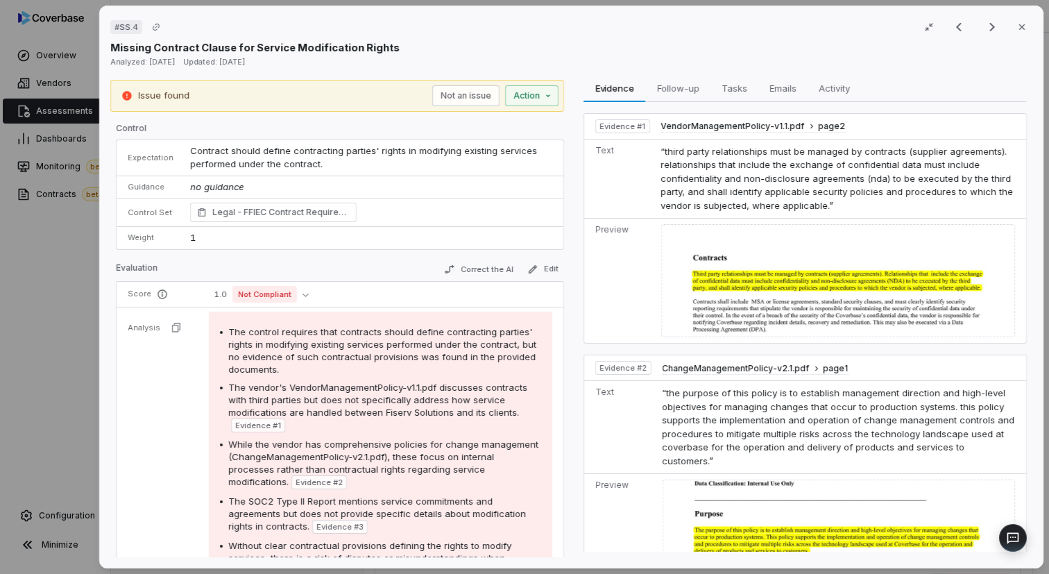
click at [736, 192] on span "“third party relationships must be managed by contracts (supplier agreements). …" at bounding box center [837, 178] width 353 height 65
click at [734, 263] on img at bounding box center [838, 280] width 354 height 113
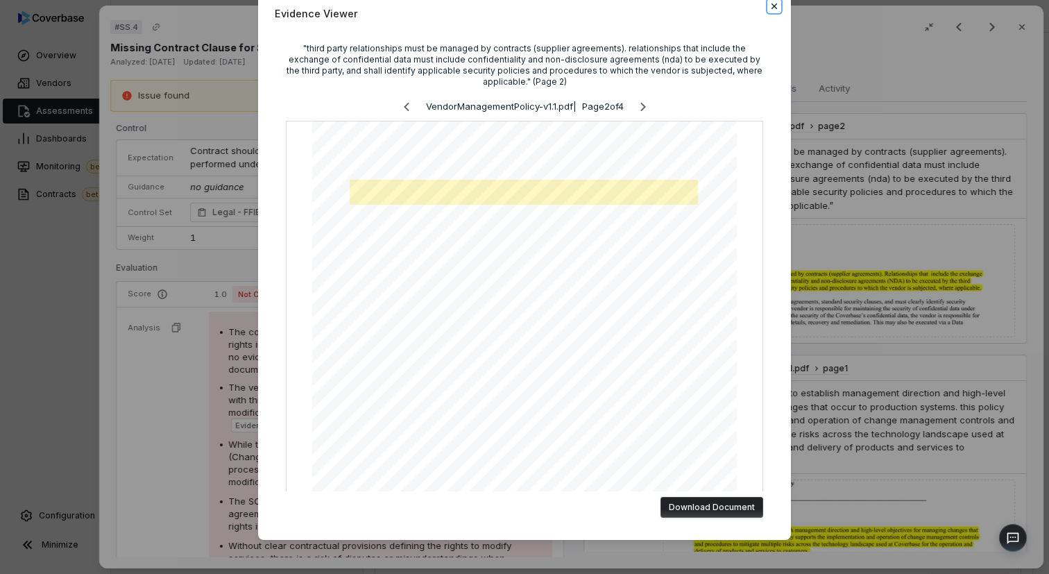
click at [773, 6] on icon "button" at bounding box center [775, 6] width 6 height 6
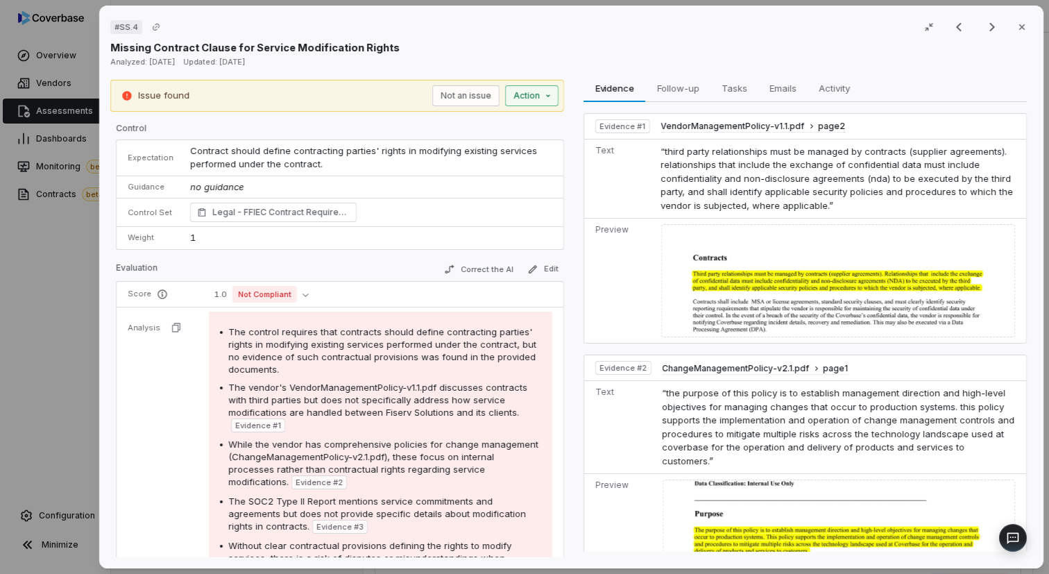
click at [528, 99] on div "# SS.4 Result 6 of 25 Close Missing Contract Clause for Service Modification Ri…" at bounding box center [524, 287] width 1049 height 574
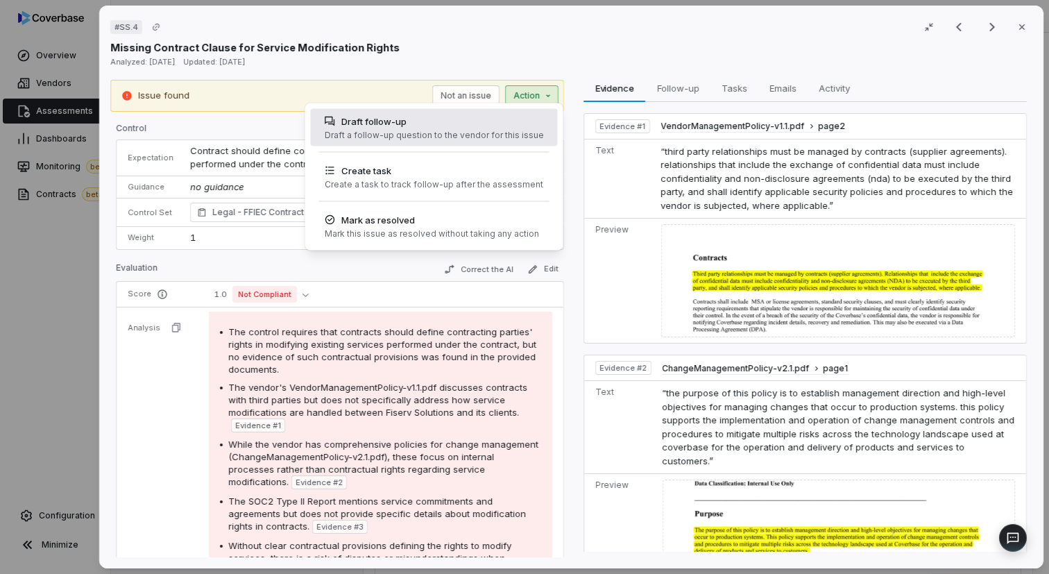
click at [398, 119] on div "Draft follow-up" at bounding box center [434, 122] width 219 height 14
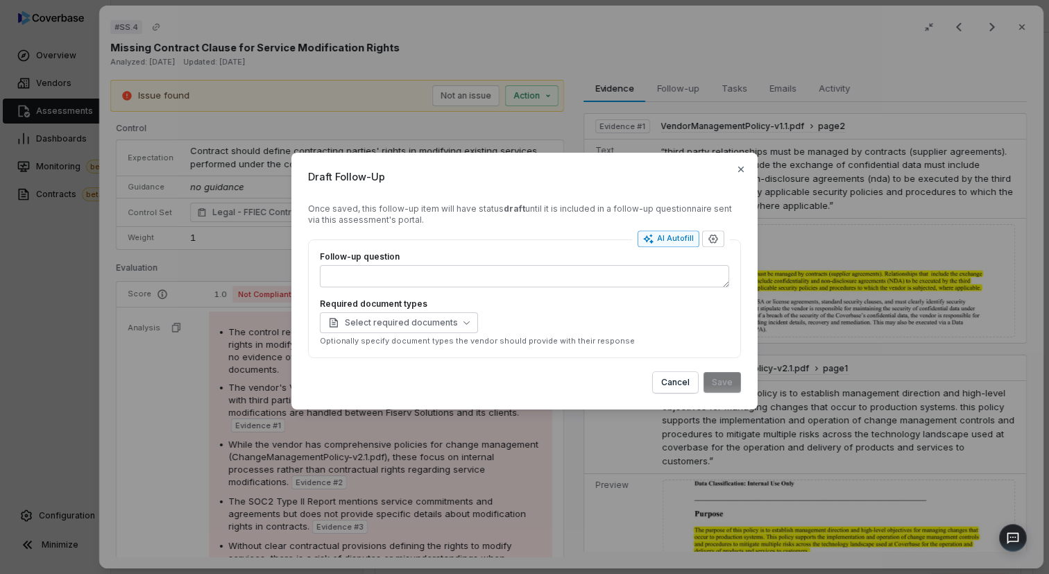
click at [679, 237] on div "AI Autofill" at bounding box center [668, 238] width 51 height 11
type textarea "**********"
type textarea "*"
type textarea "**********"
type textarea "*"
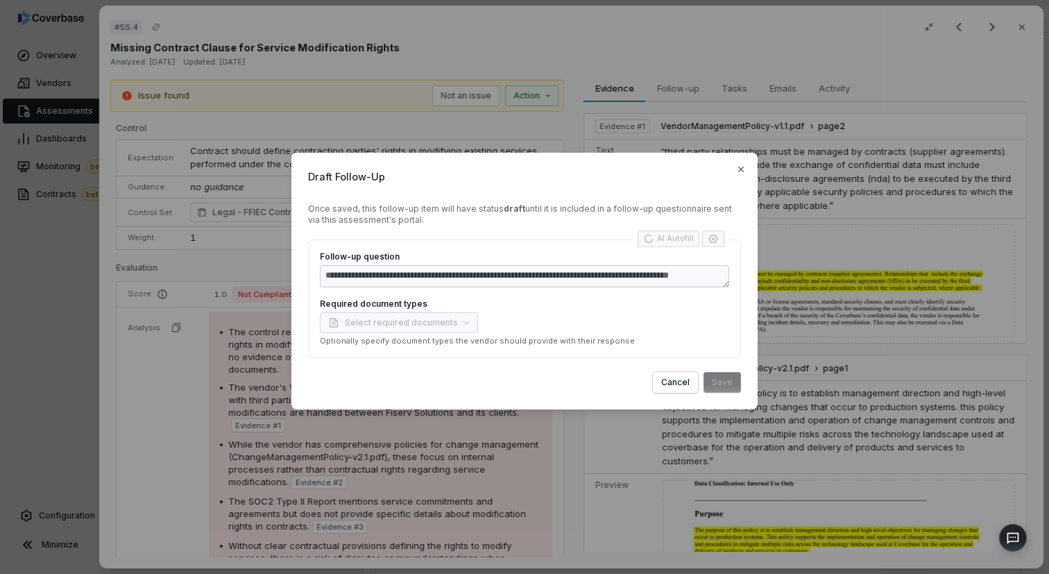
type textarea "**********"
type textarea "*"
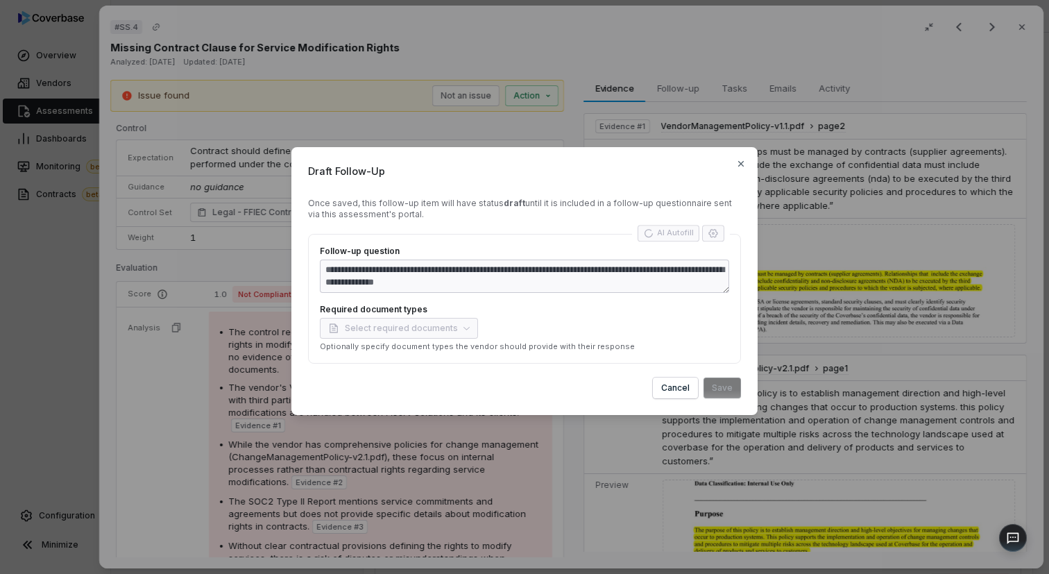
type textarea "**********"
type textarea "*"
type textarea "**********"
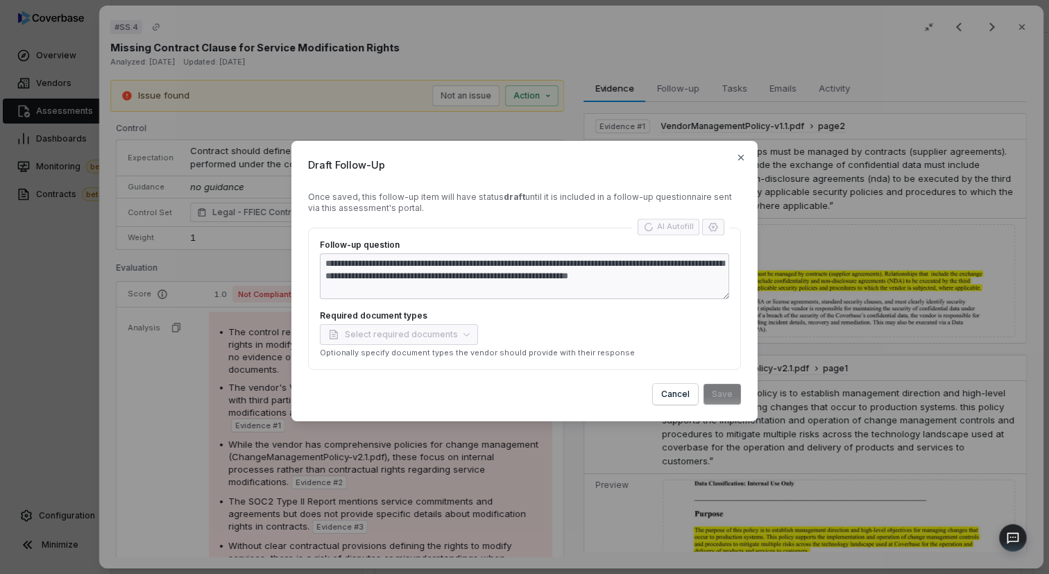
type textarea "*"
type textarea "**********"
type textarea "*"
type textarea "**********"
type textarea "*"
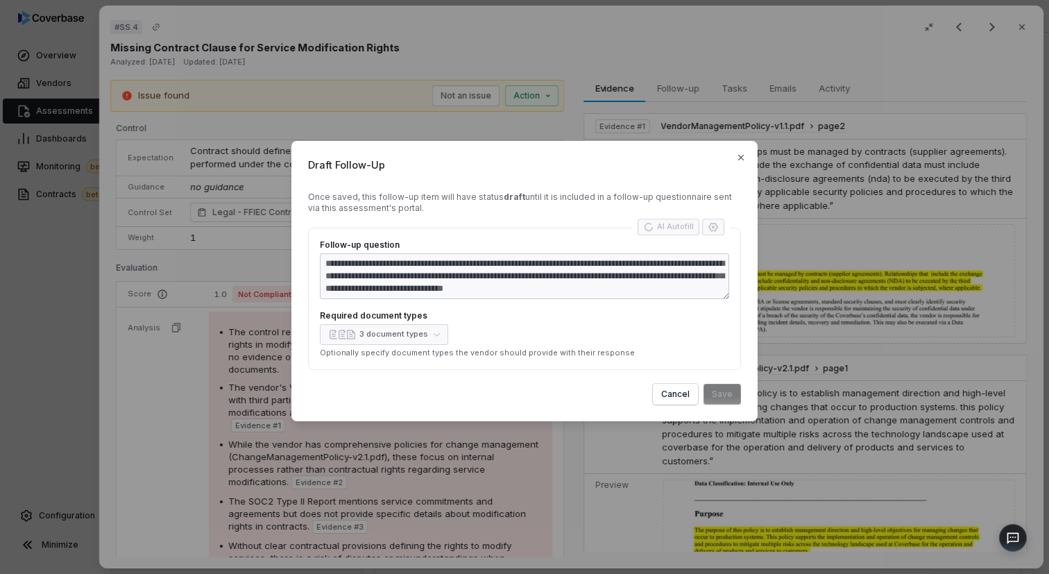
type textarea "**********"
type textarea "*"
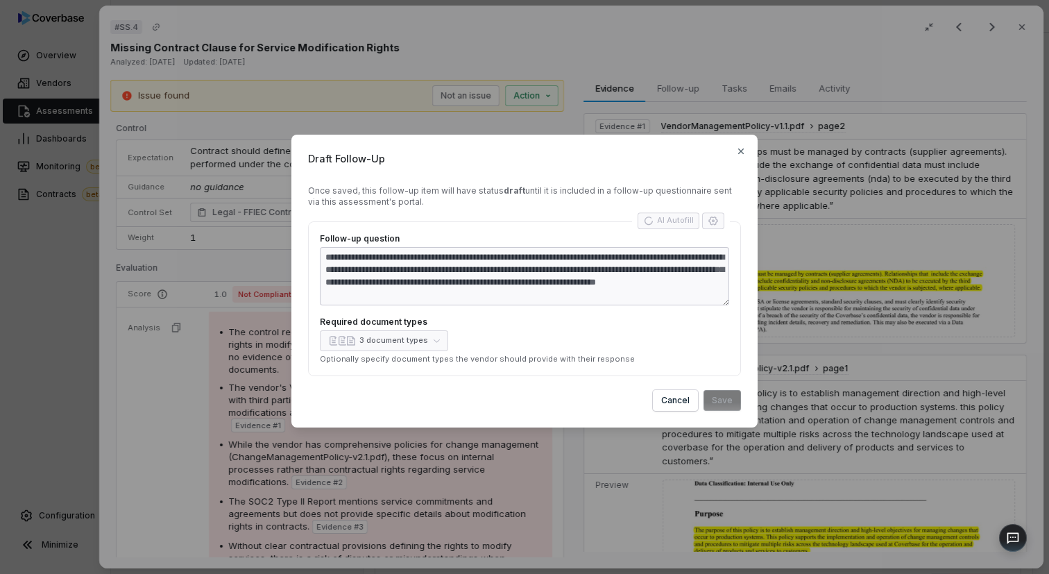
type textarea "**********"
type textarea "*"
type textarea "**********"
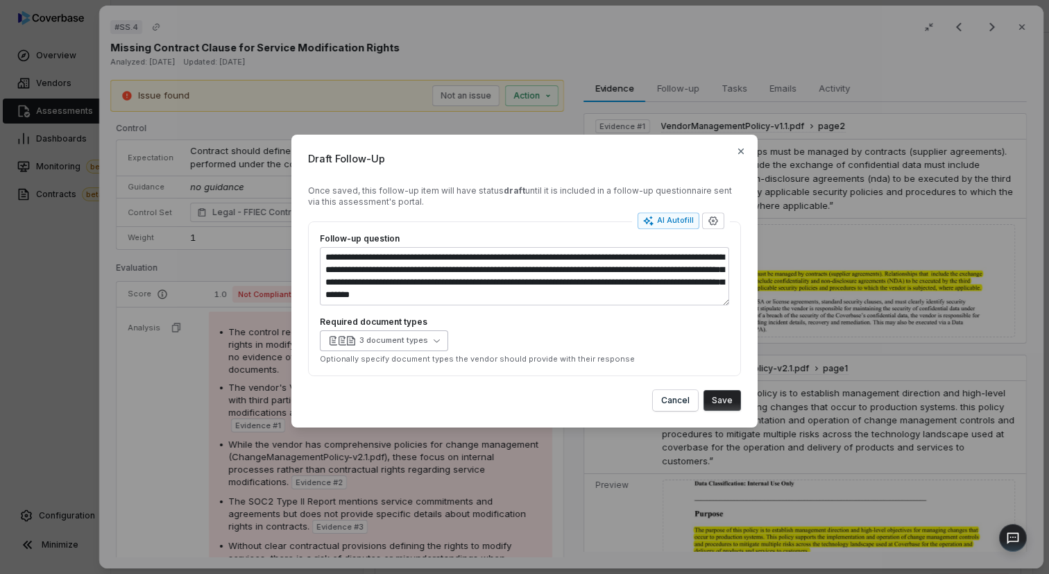
click at [416, 335] on div "3 document types" at bounding box center [393, 340] width 69 height 10
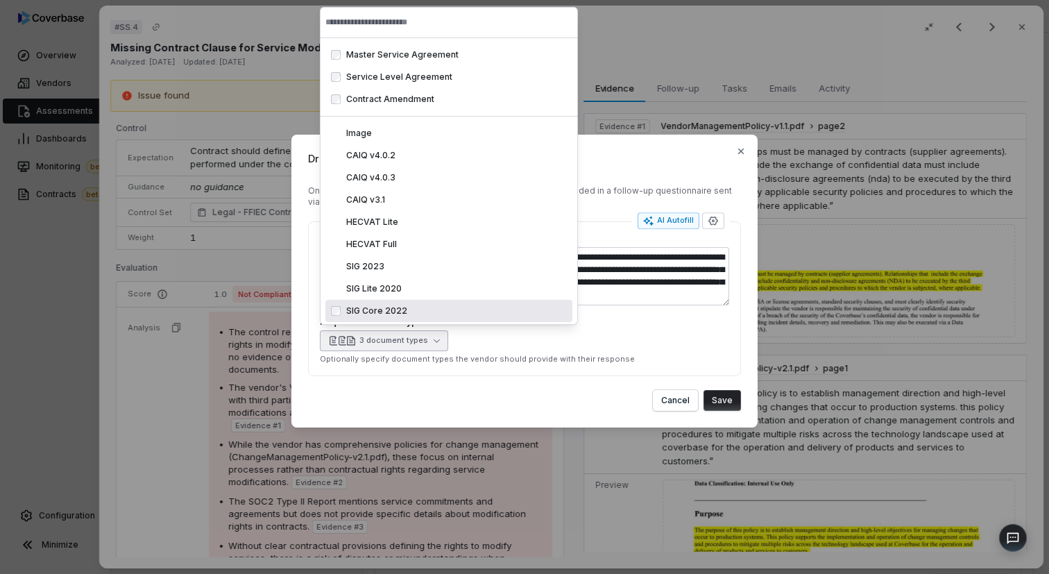
click at [596, 336] on div "3 document types" at bounding box center [524, 340] width 409 height 21
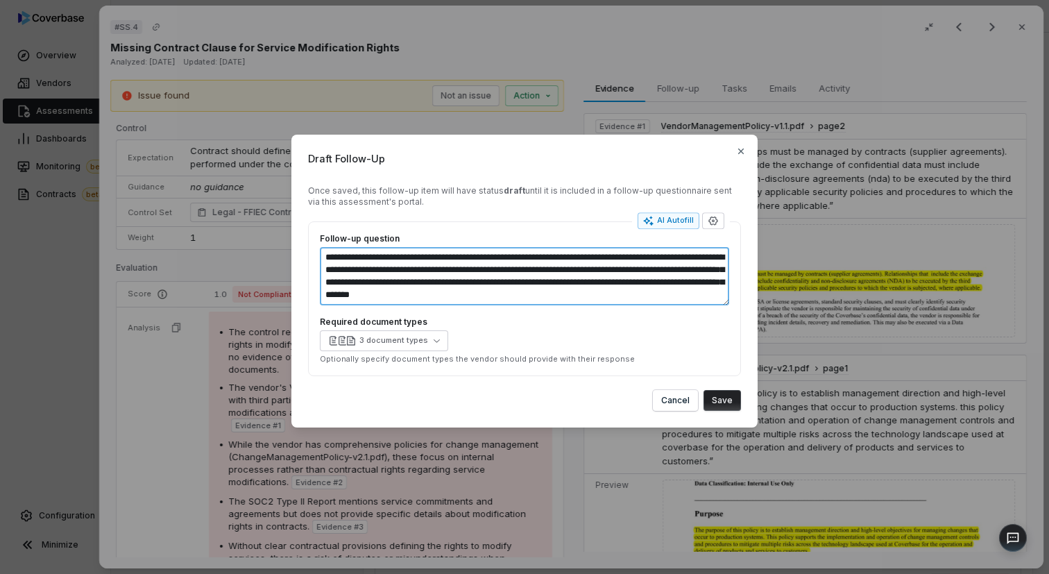
click at [702, 278] on textarea "**********" at bounding box center [524, 276] width 409 height 58
type textarea "*"
click at [744, 150] on icon "button" at bounding box center [741, 151] width 11 height 11
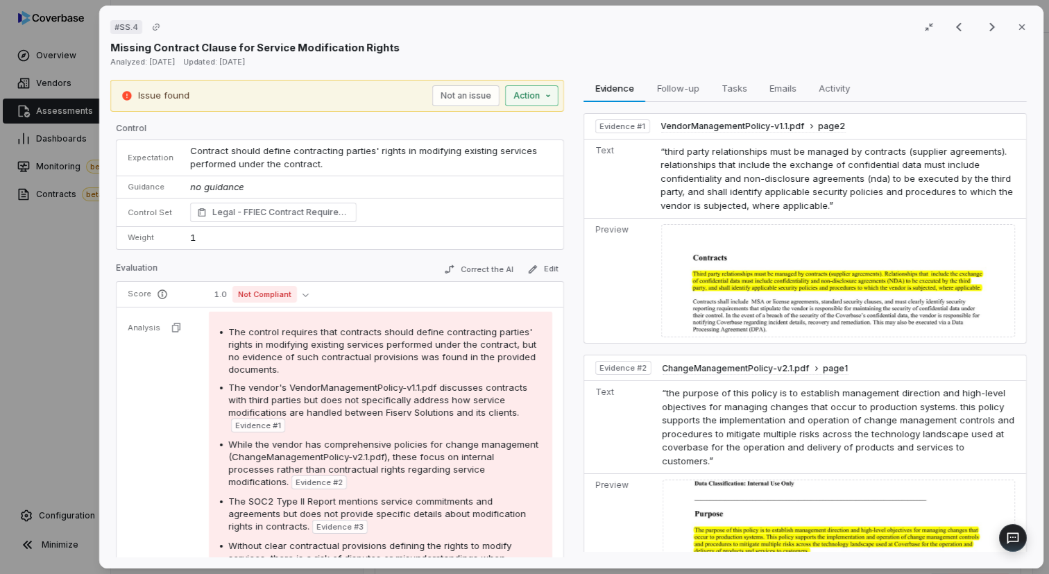
click at [532, 99] on div "# SS.4 Result 6 of 25 Close Missing Contract Clause for Service Modification Ri…" at bounding box center [524, 287] width 1049 height 574
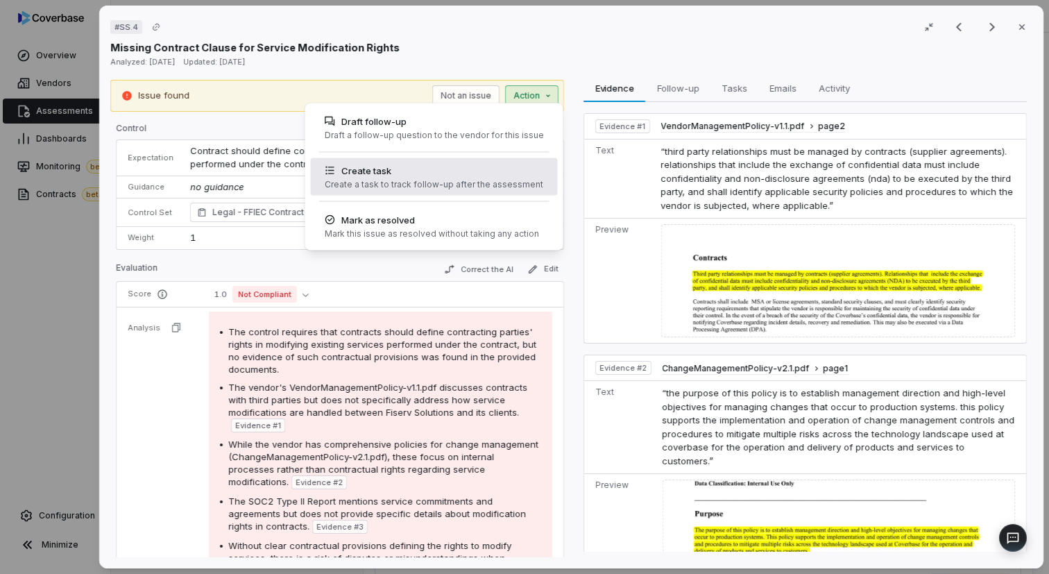
click at [407, 179] on div "Create a task to track follow-up after the assessment" at bounding box center [434, 184] width 219 height 11
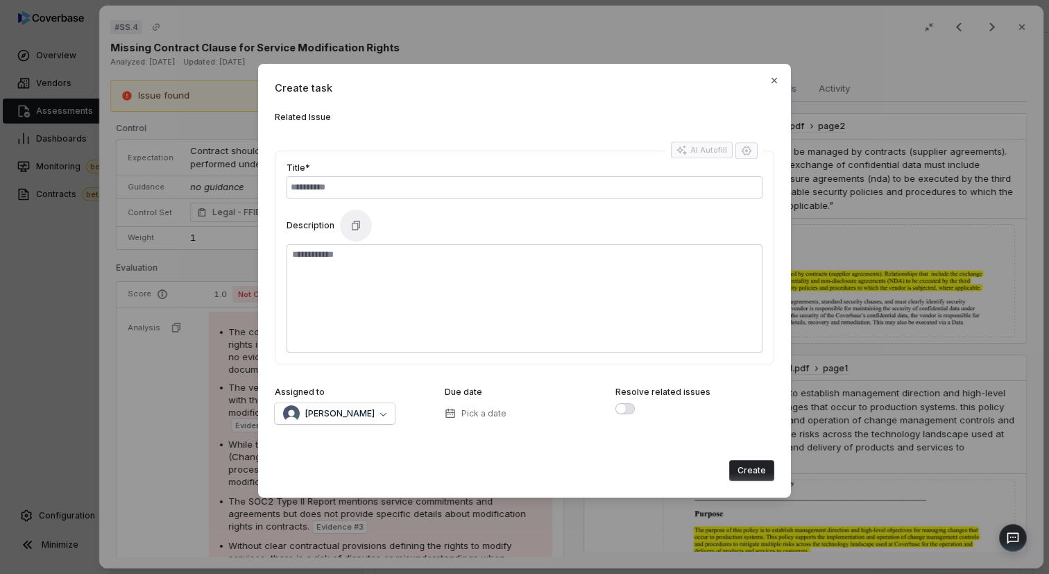
type textarea "*"
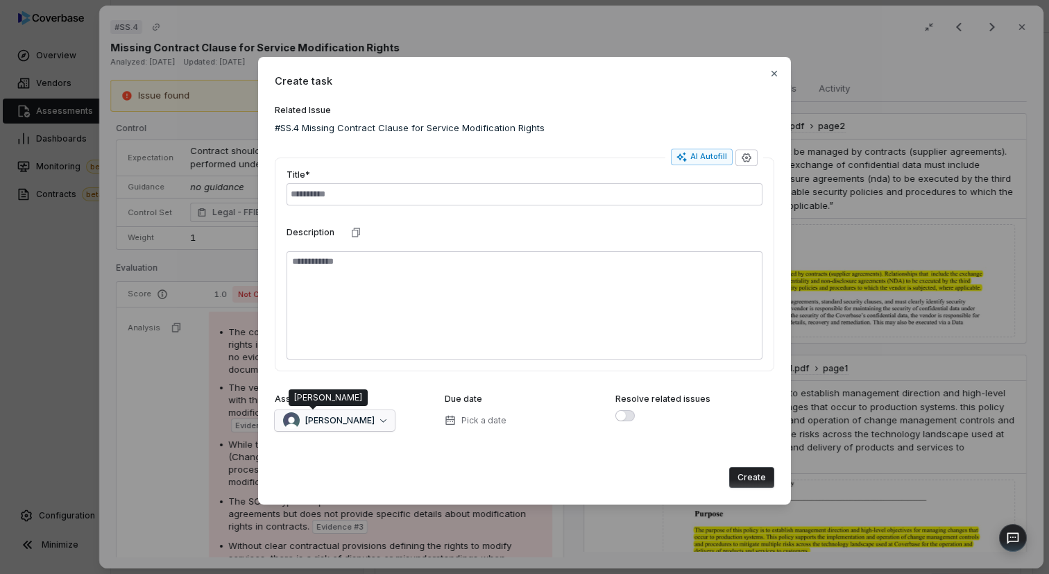
click at [329, 414] on div "[PERSON_NAME]" at bounding box center [329, 420] width 92 height 17
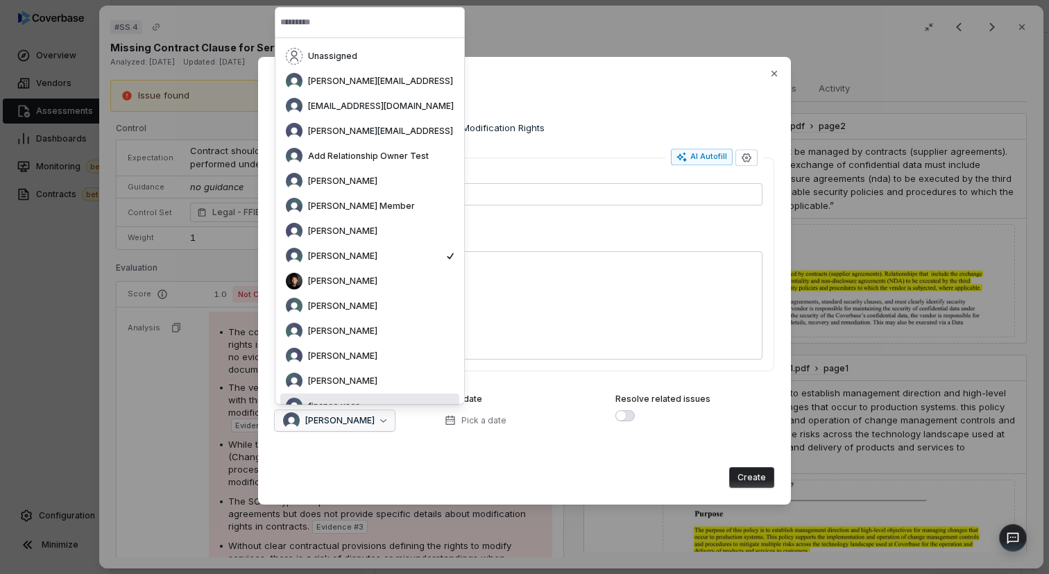
click at [423, 444] on div "Create task Related Issue #SS.4 Missing Contract Clause for Service Modificatio…" at bounding box center [524, 281] width 533 height 448
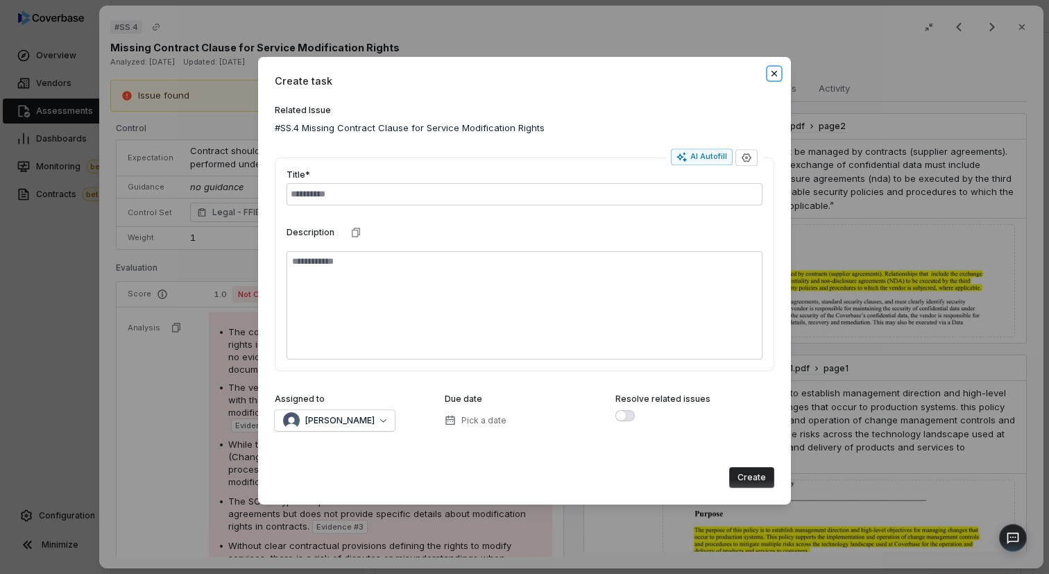
click at [777, 74] on icon "button" at bounding box center [774, 73] width 11 height 11
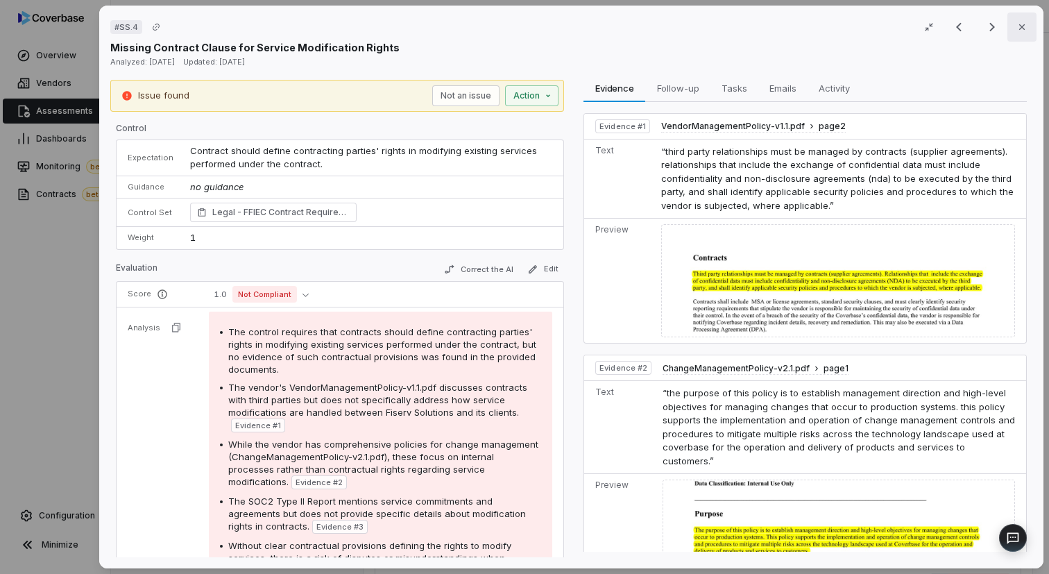
click at [1024, 30] on icon "button" at bounding box center [1022, 27] width 11 height 11
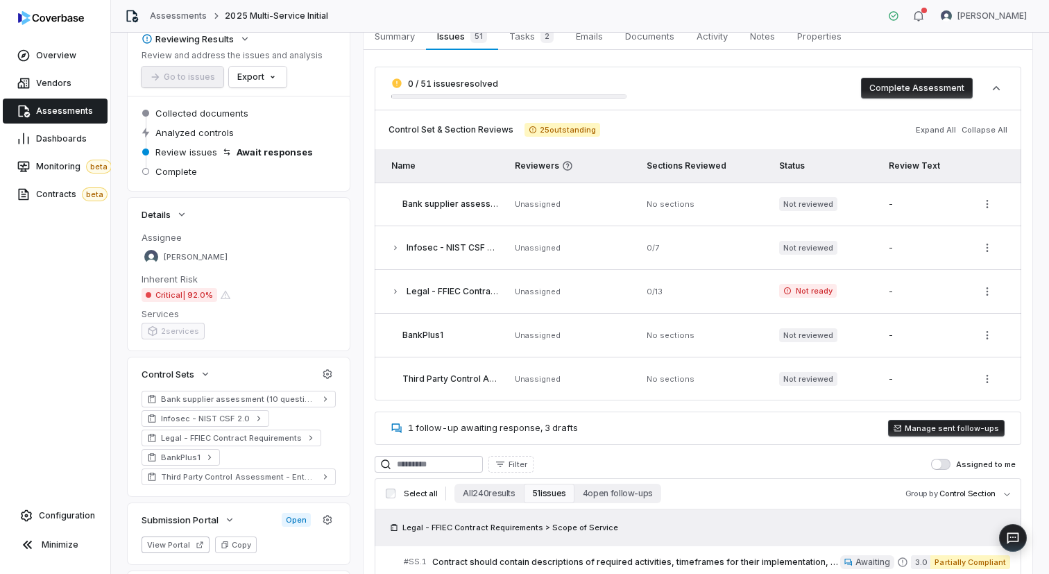
scroll to position [67, 0]
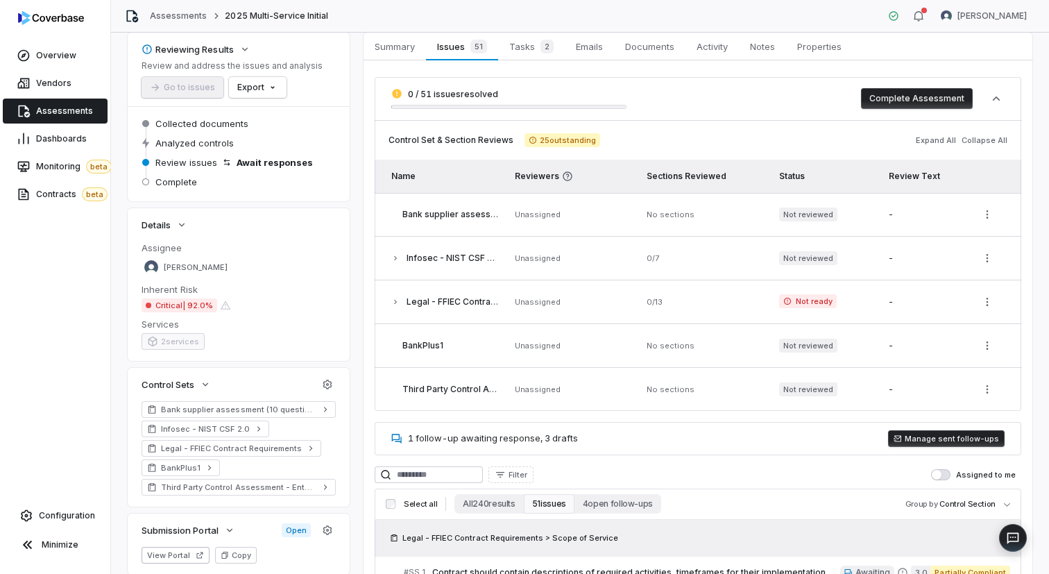
click at [355, 13] on div "Assessments 2025 Multi-Service Initial Brian Ball" at bounding box center [580, 16] width 938 height 33
click at [32, 194] on link "Contracts beta" at bounding box center [55, 194] width 105 height 25
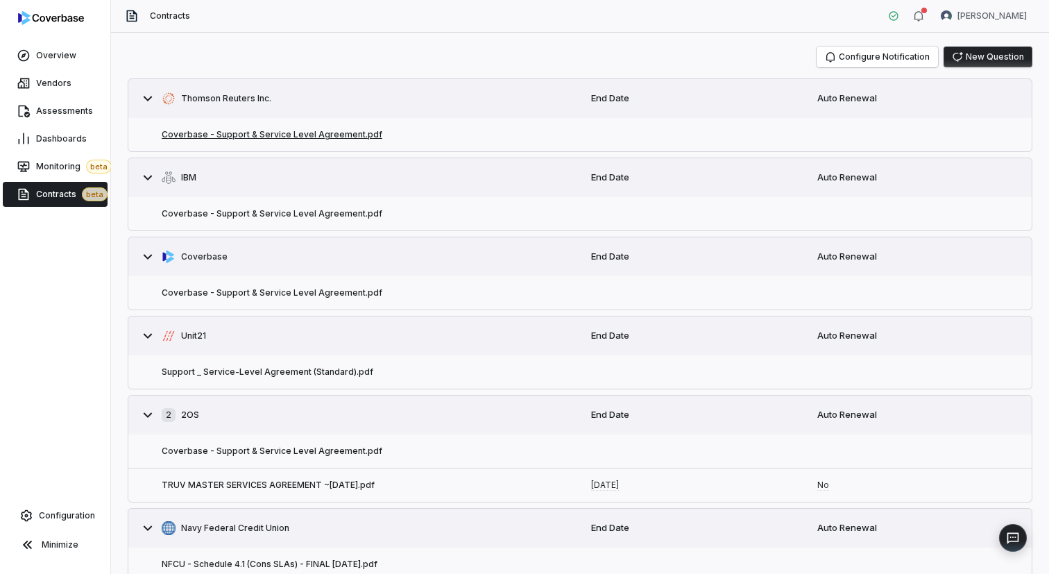
click at [262, 135] on button "Coverbase - Support & Service Level Agreement.pdf" at bounding box center [272, 134] width 221 height 11
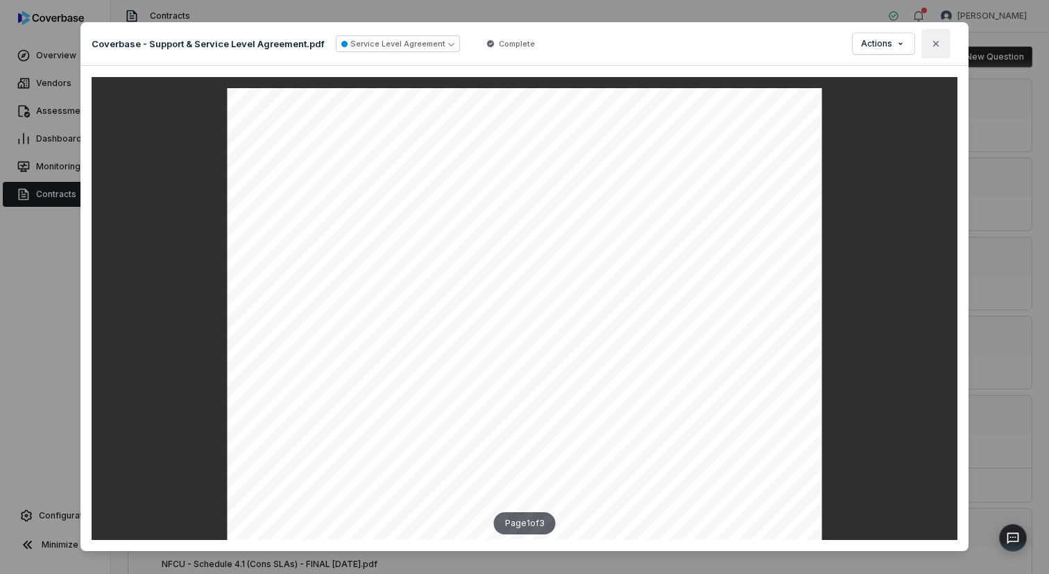
click at [932, 37] on button "Close" at bounding box center [936, 43] width 29 height 29
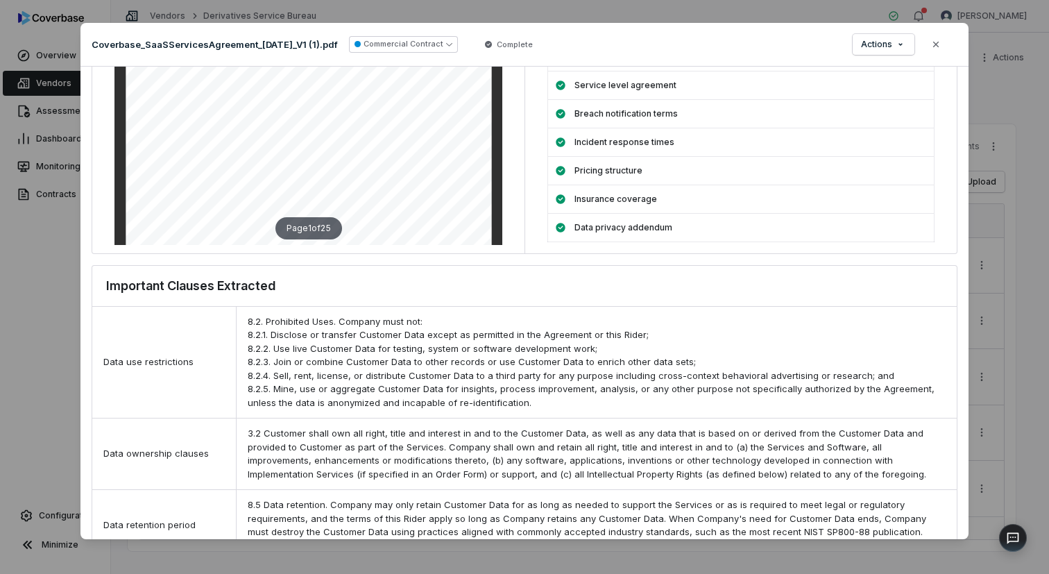
scroll to position [405, 0]
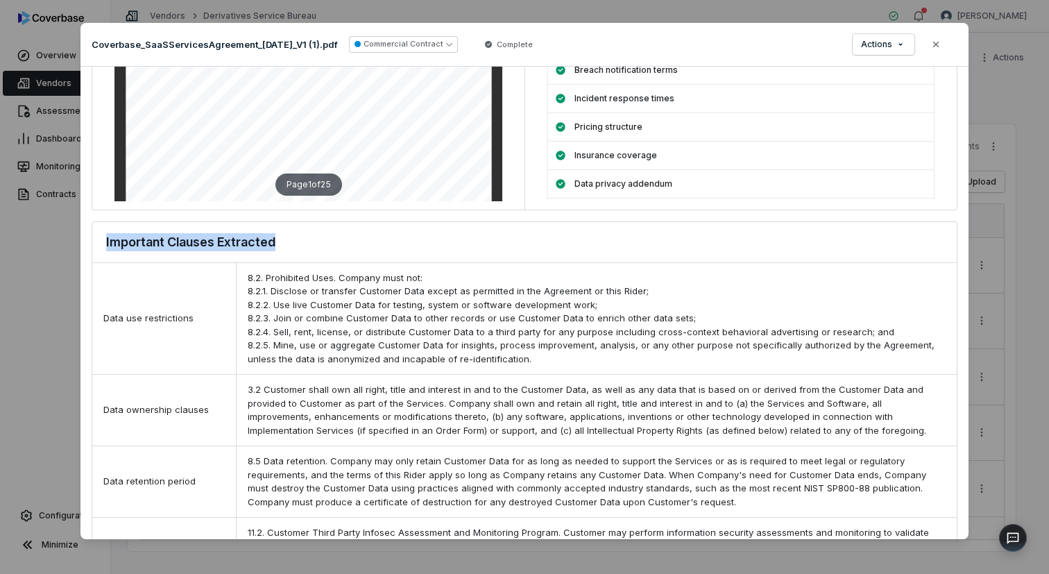
drag, startPoint x: 294, startPoint y: 224, endPoint x: 91, endPoint y: 233, distance: 202.9
click at [90, 233] on div "Commercial Contract Analysis Document: Coverbase_SaaSServicesAgreement_[DATE]_V…" at bounding box center [525, 303] width 888 height 473
click at [940, 43] on icon "button" at bounding box center [936, 44] width 11 height 11
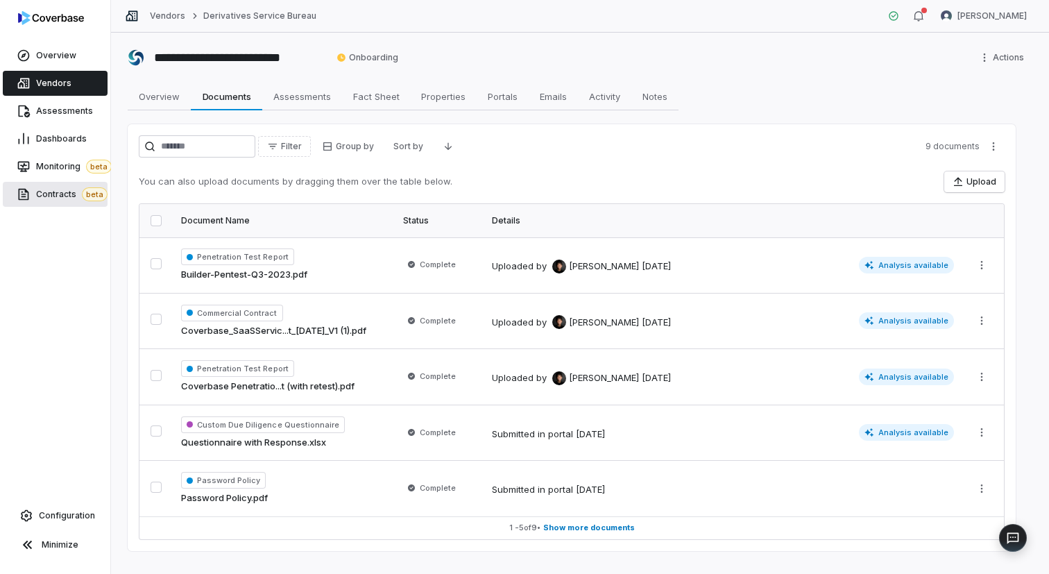
click at [56, 186] on link "Contracts beta" at bounding box center [55, 194] width 105 height 25
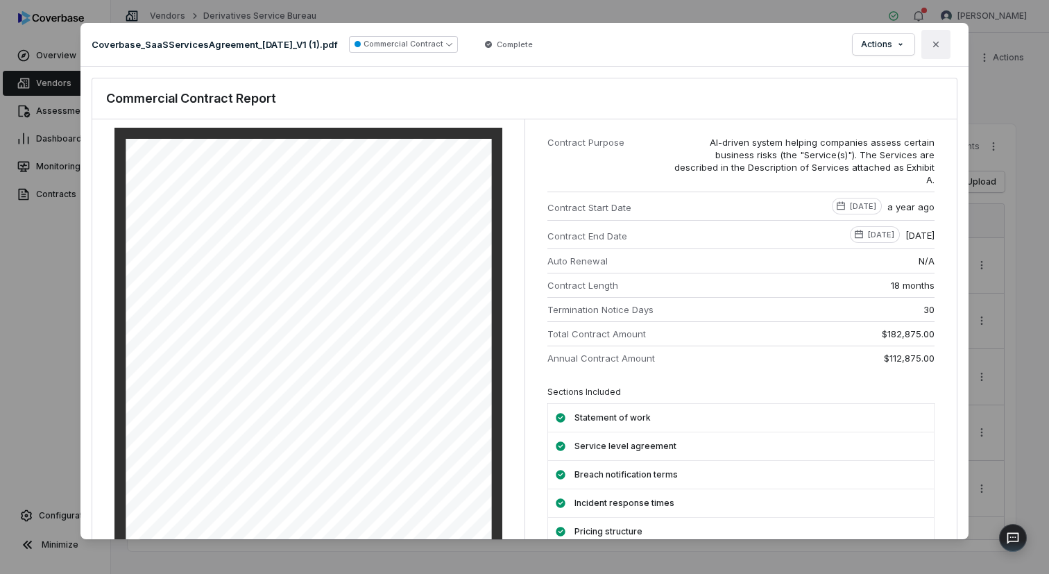
click at [938, 40] on icon "button" at bounding box center [936, 44] width 11 height 11
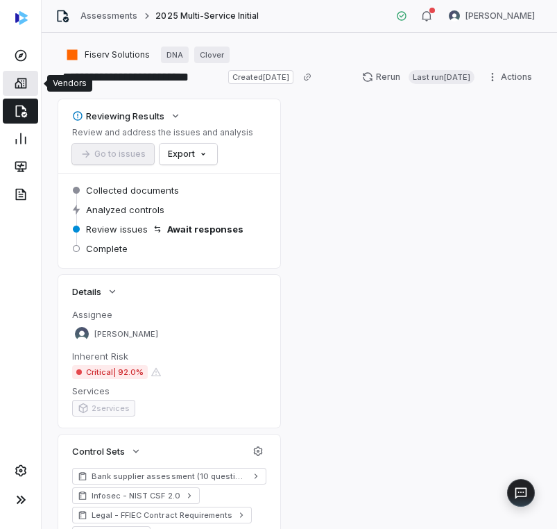
click at [24, 90] on link at bounding box center [20, 83] width 35 height 25
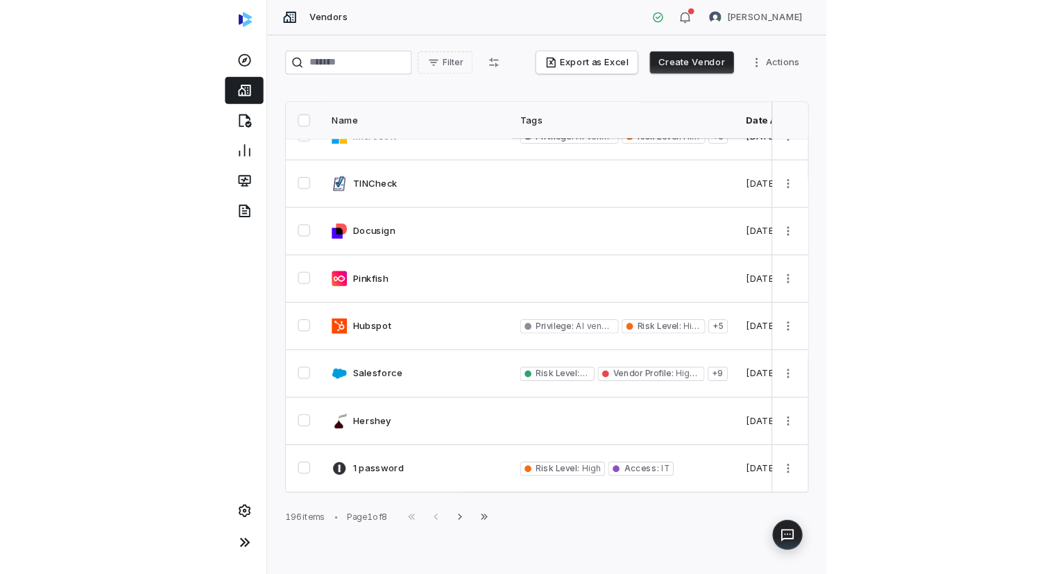
scroll to position [436, 0]
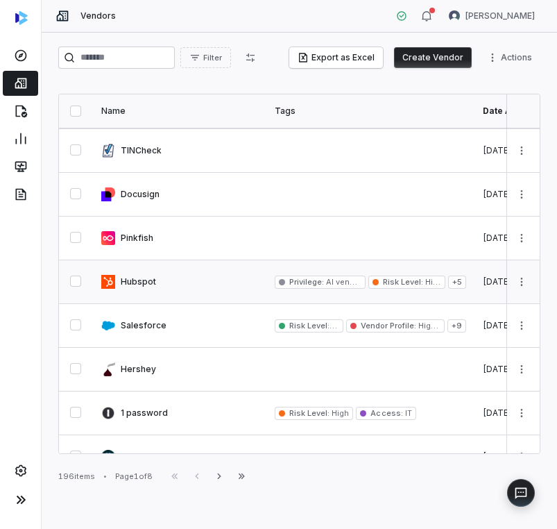
click at [210, 267] on link at bounding box center [180, 281] width 174 height 43
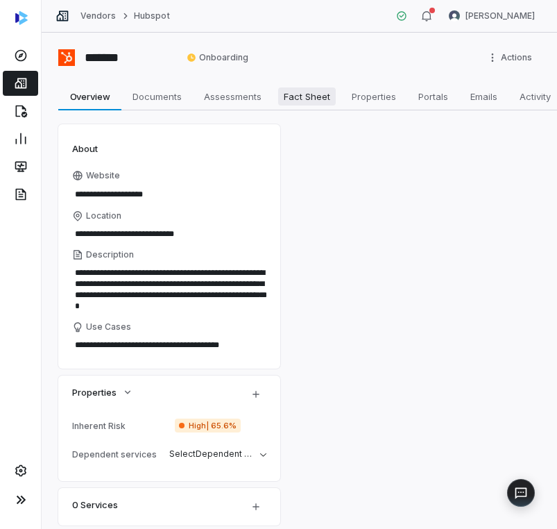
click at [312, 95] on span "Fact Sheet" at bounding box center [307, 96] width 58 height 18
type textarea "*"
